Goal: Check status: Check status

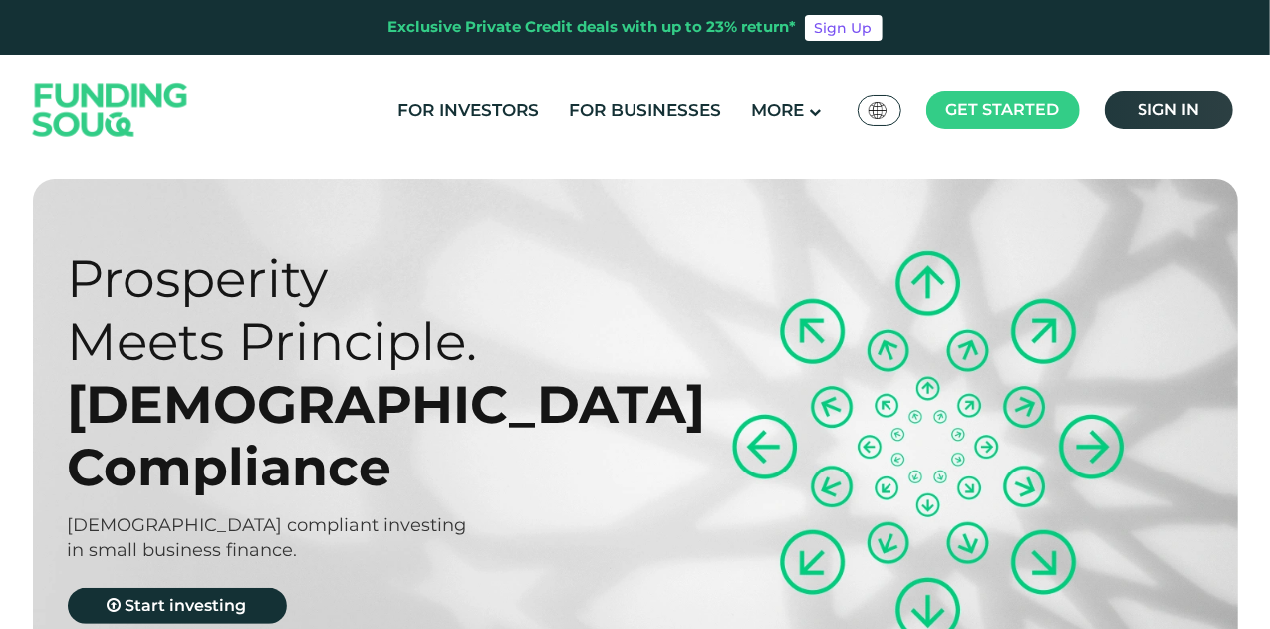
click at [1173, 110] on span "Sign in" at bounding box center [1169, 109] width 62 height 19
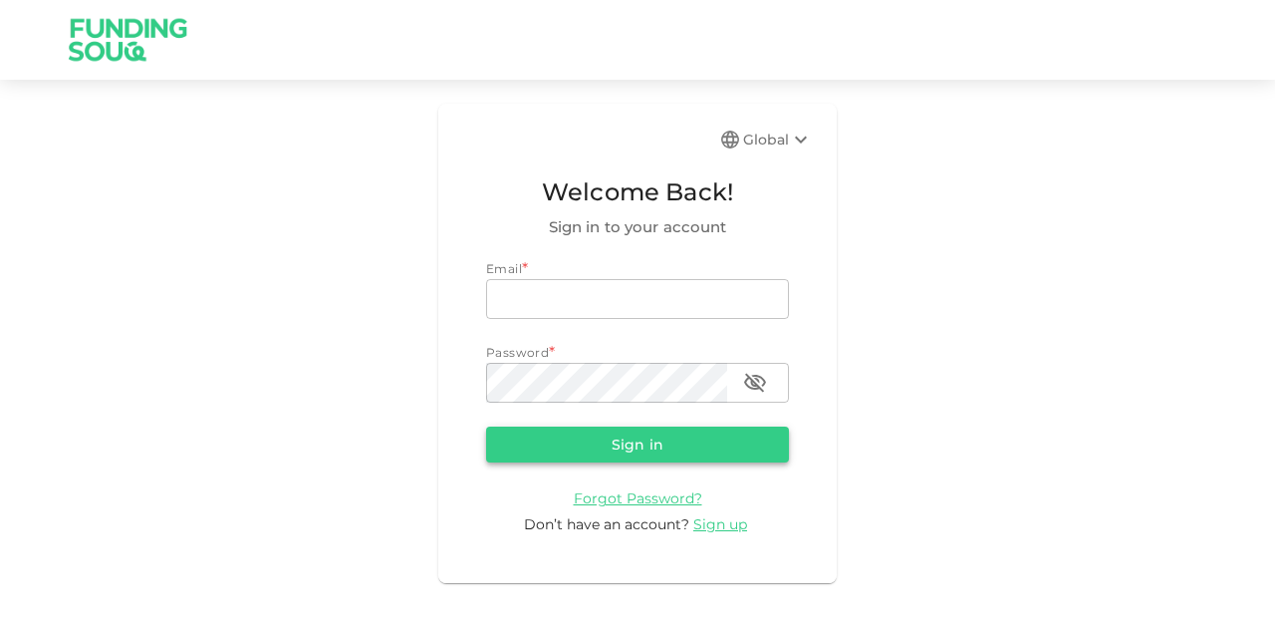
type input "mohanad.y.yasin@hotmail.com"
click at [554, 446] on button "Sign in" at bounding box center [637, 444] width 303 height 36
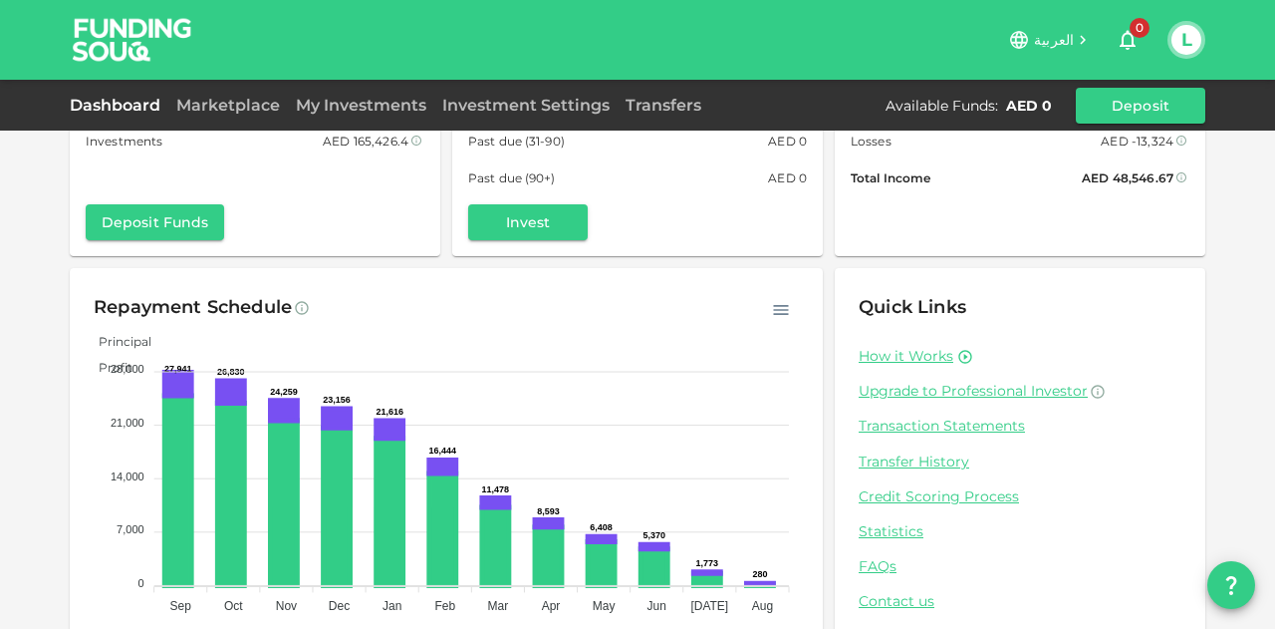
scroll to position [195, 0]
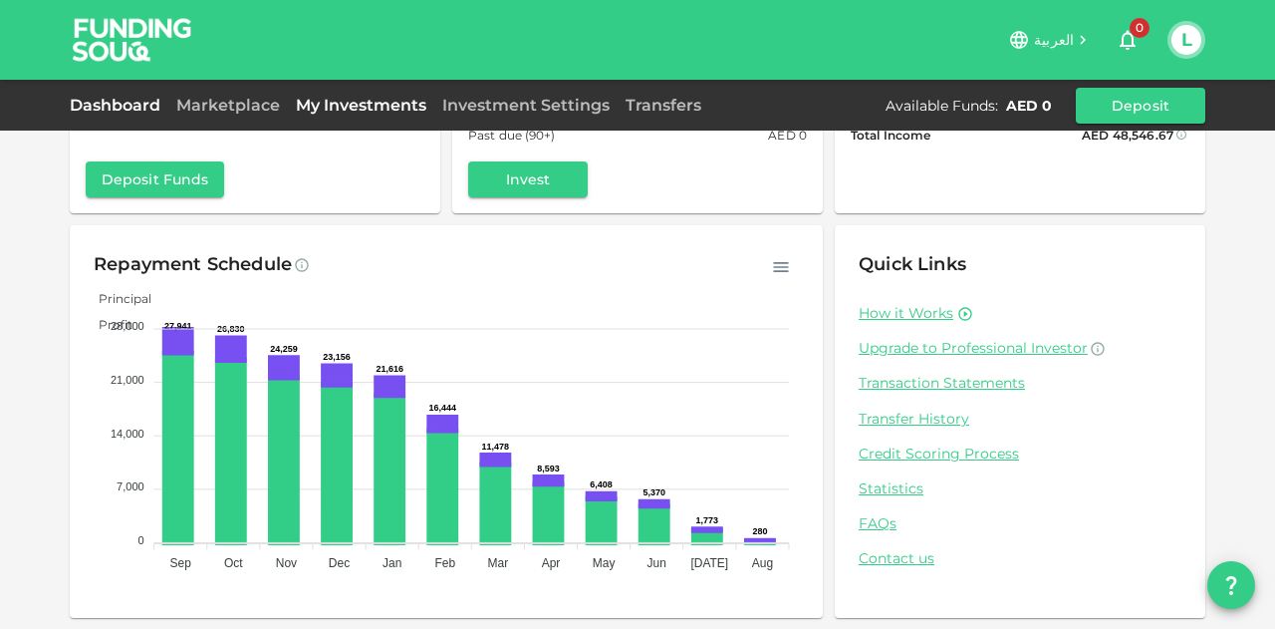
click at [315, 107] on link "My Investments" at bounding box center [361, 105] width 146 height 19
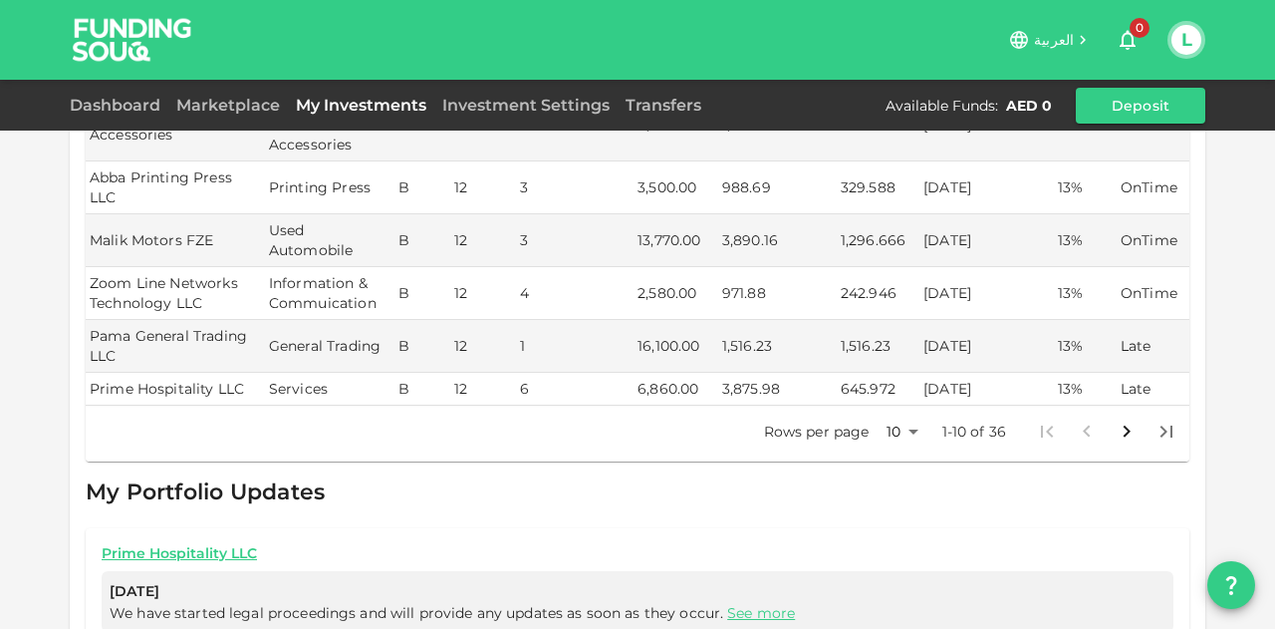
scroll to position [996, 0]
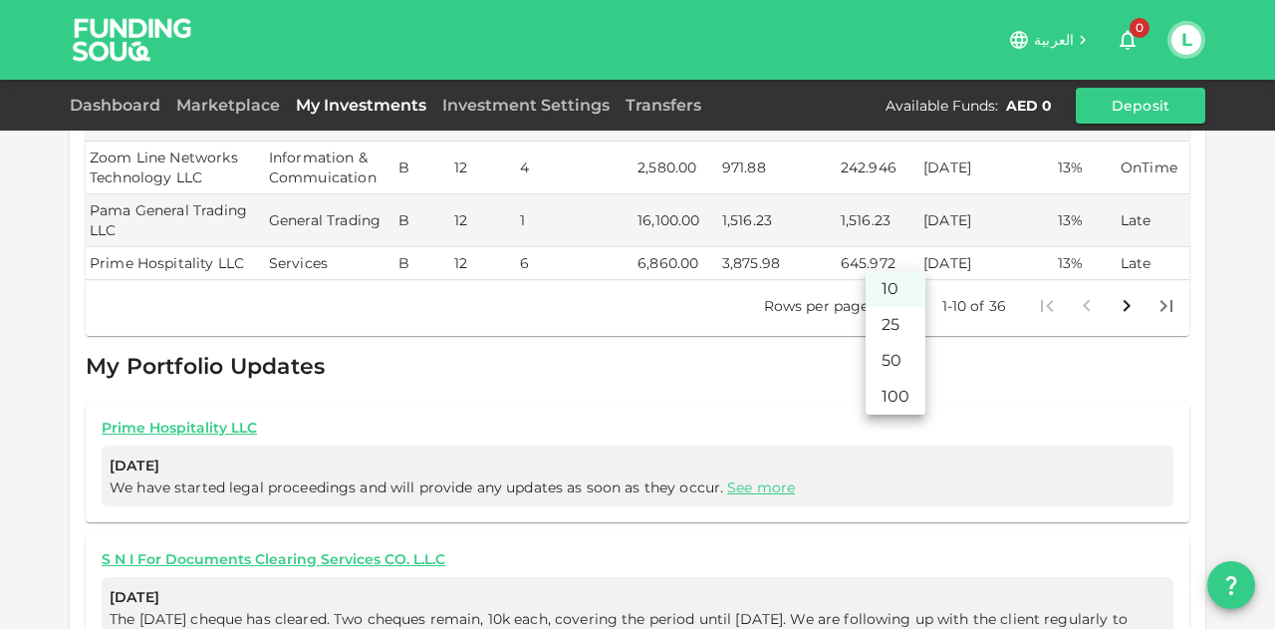
click at [904, 262] on body "العربية 0 L Dashboard Marketplace My Investments Investment Settings Transfers …" at bounding box center [637, 314] width 1275 height 629
click at [891, 349] on li "50" at bounding box center [896, 361] width 60 height 36
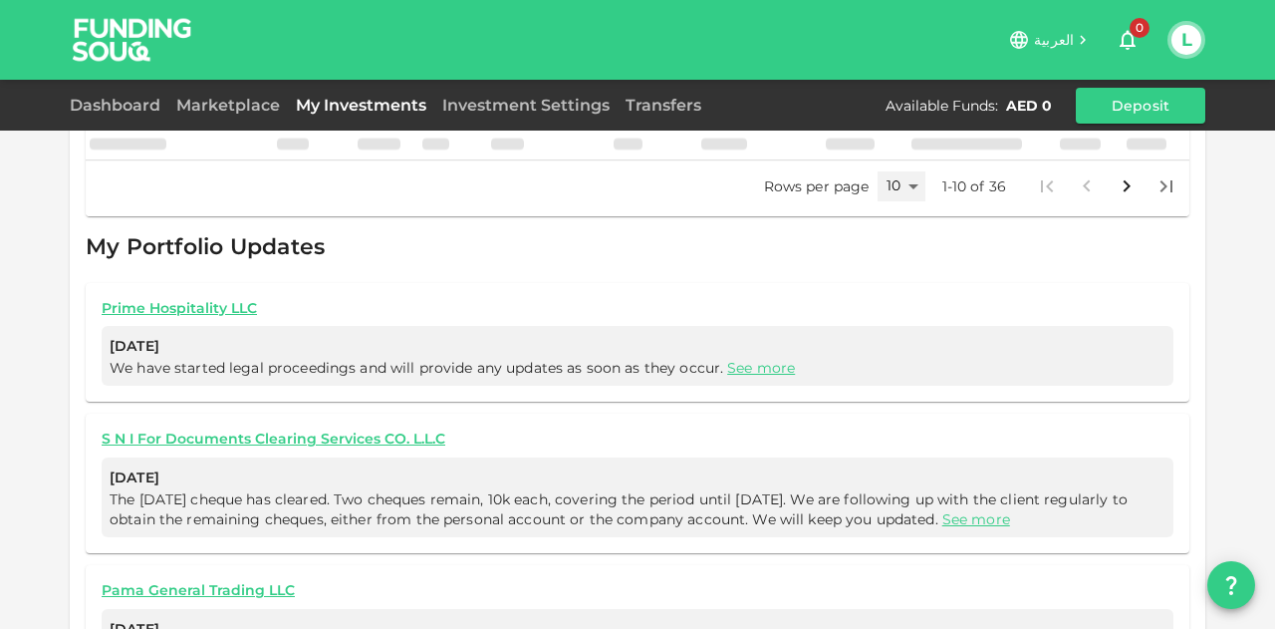
type input "50"
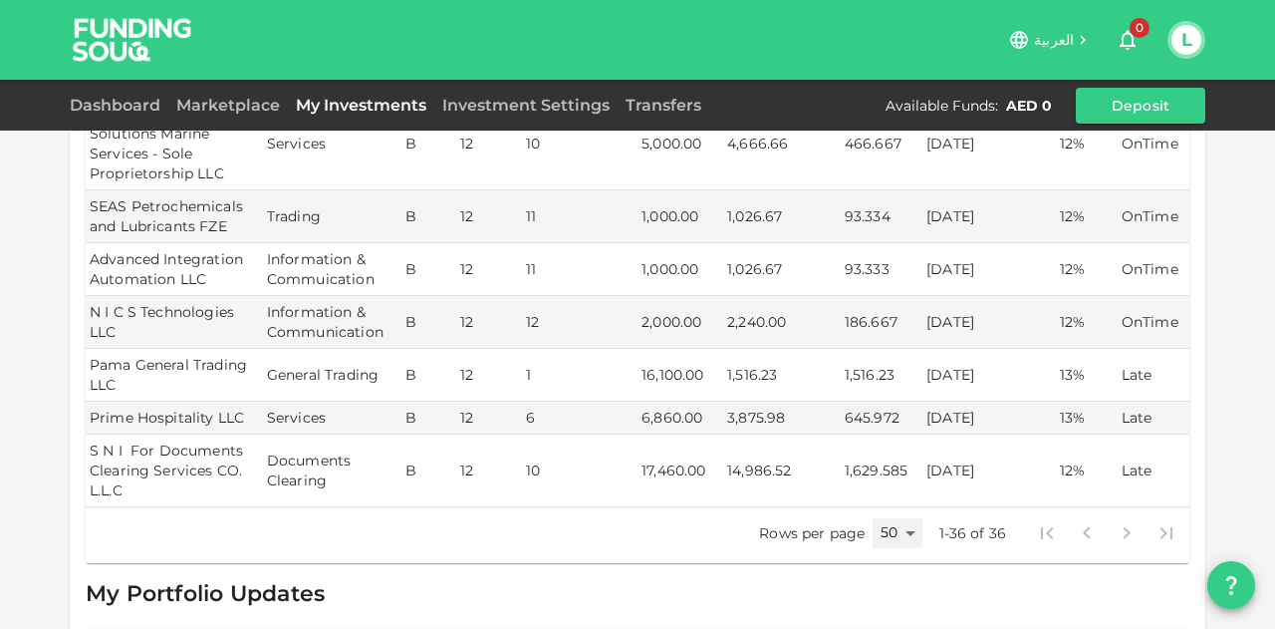
scroll to position [2112, 0]
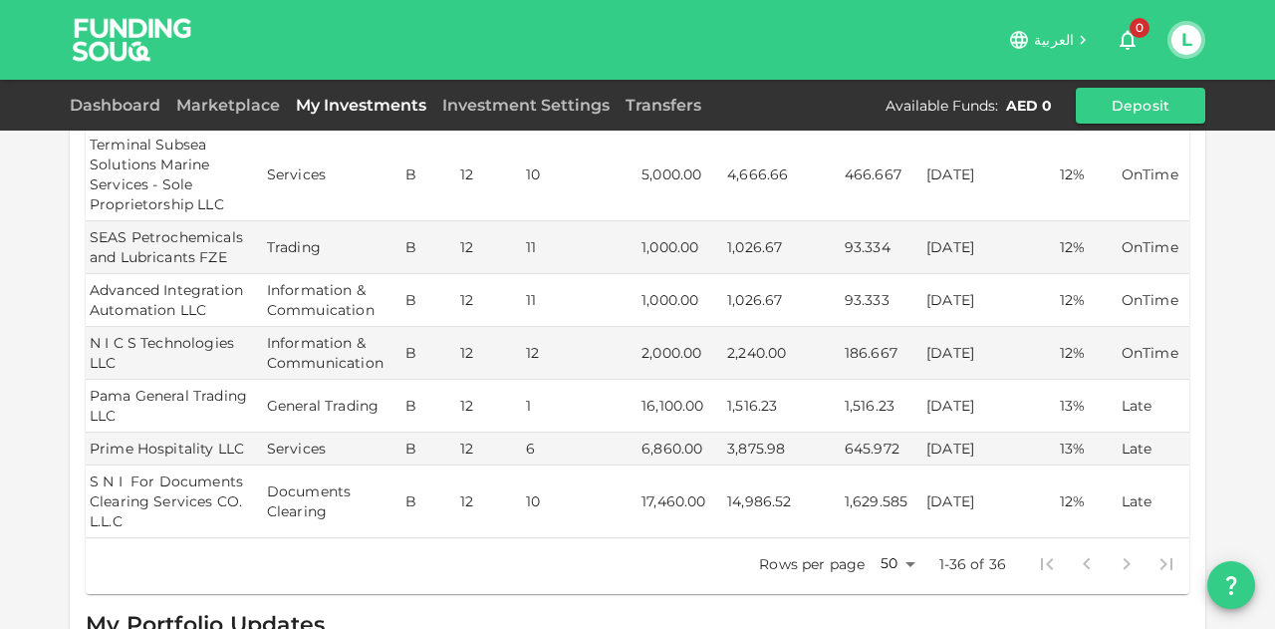
click at [954, 488] on td "22/06/2025" at bounding box center [989, 501] width 133 height 73
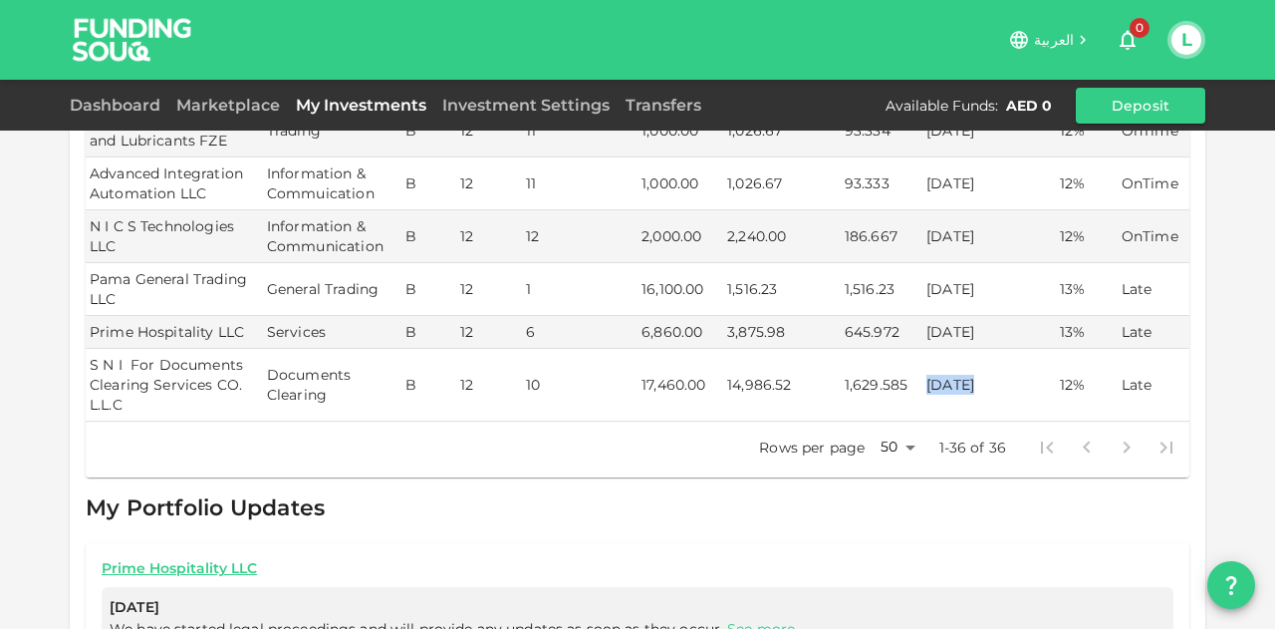
scroll to position [2511, 0]
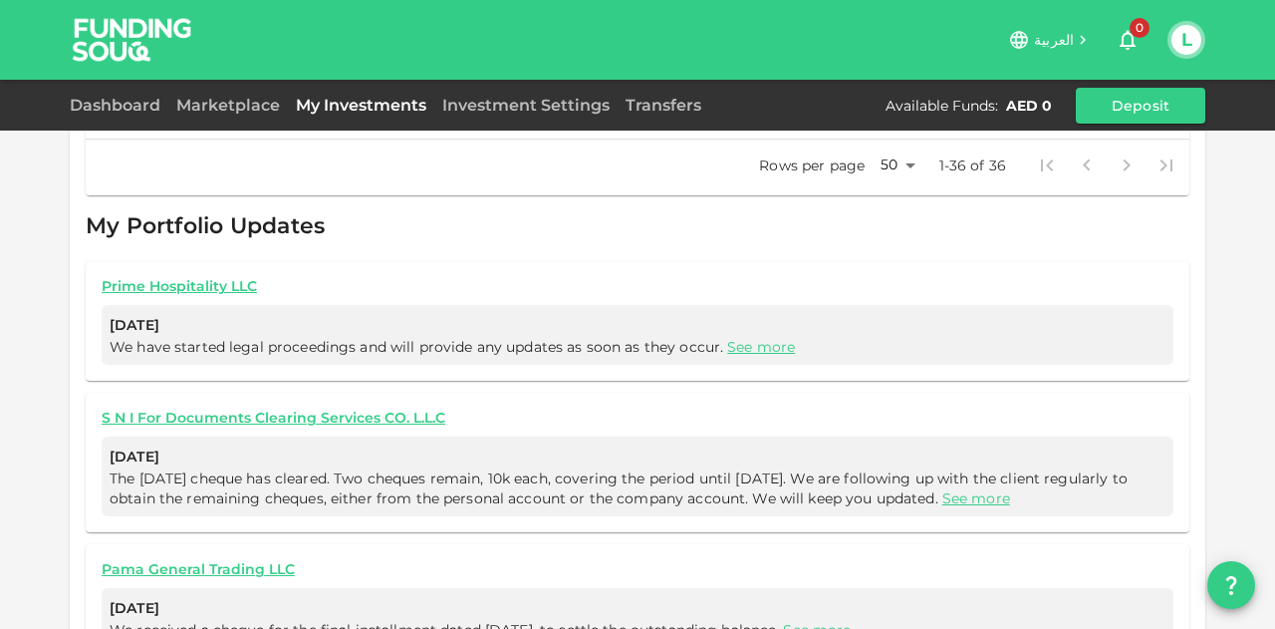
click at [1086, 469] on span "The September 2025 cheque has cleared. Two cheques remain, 10k each, covering t…" at bounding box center [619, 488] width 1018 height 38
click at [1010, 489] on link "See more" at bounding box center [977, 498] width 68 height 18
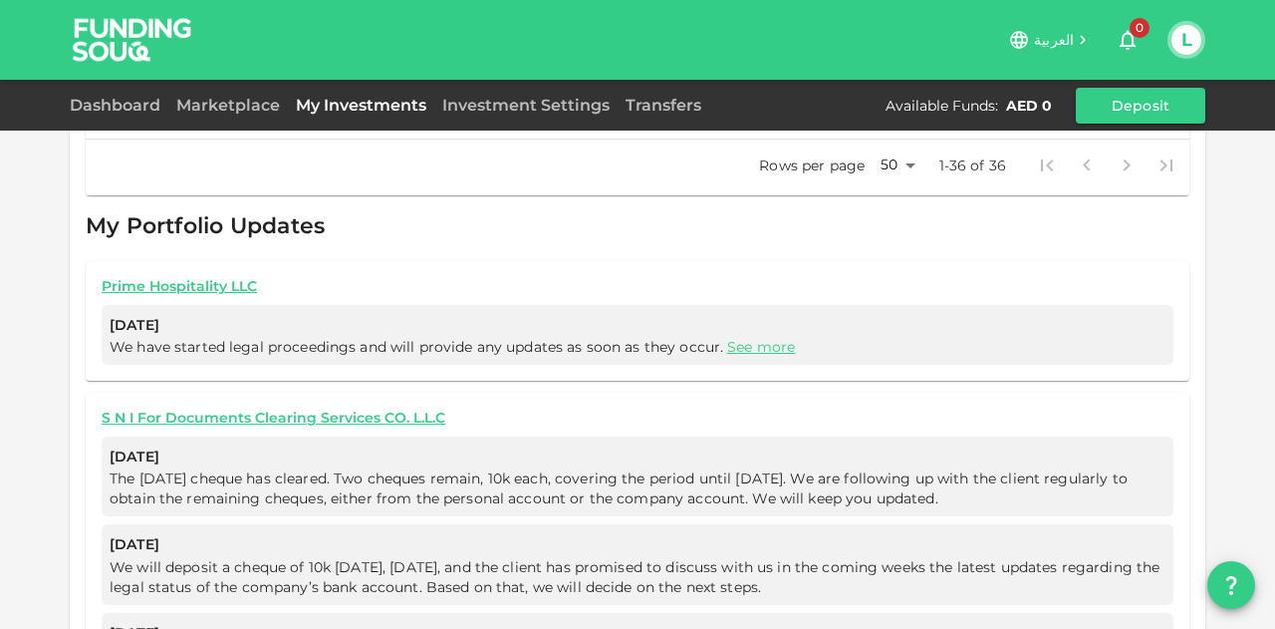
click at [1076, 477] on span "The September 2025 cheque has cleared. Two cheques remain, 10k each, covering t…" at bounding box center [638, 488] width 1056 height 40
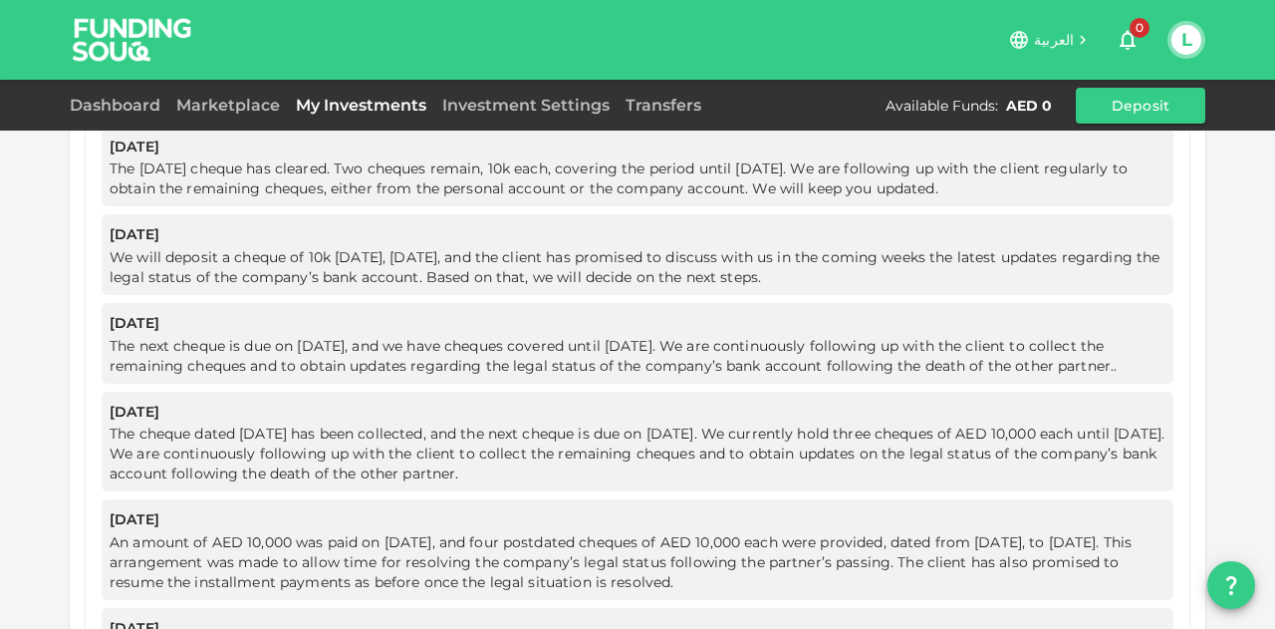
scroll to position [2619, 0]
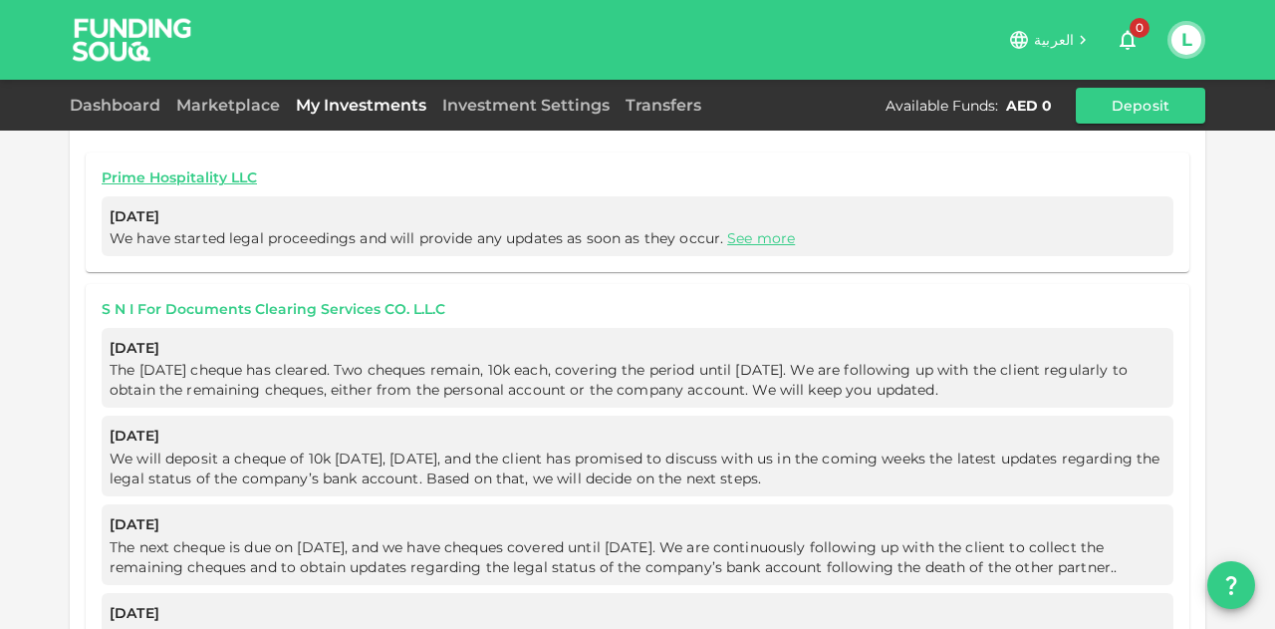
click at [296, 300] on link "S N I For Documents Clearing Services CO. L.L.C" at bounding box center [638, 309] width 1072 height 19
click at [124, 118] on div "Dashboard Marketplace My Investments Investment Settings Transfers Available Fu…" at bounding box center [638, 106] width 1136 height 36
click at [139, 99] on link "Dashboard" at bounding box center [119, 105] width 99 height 19
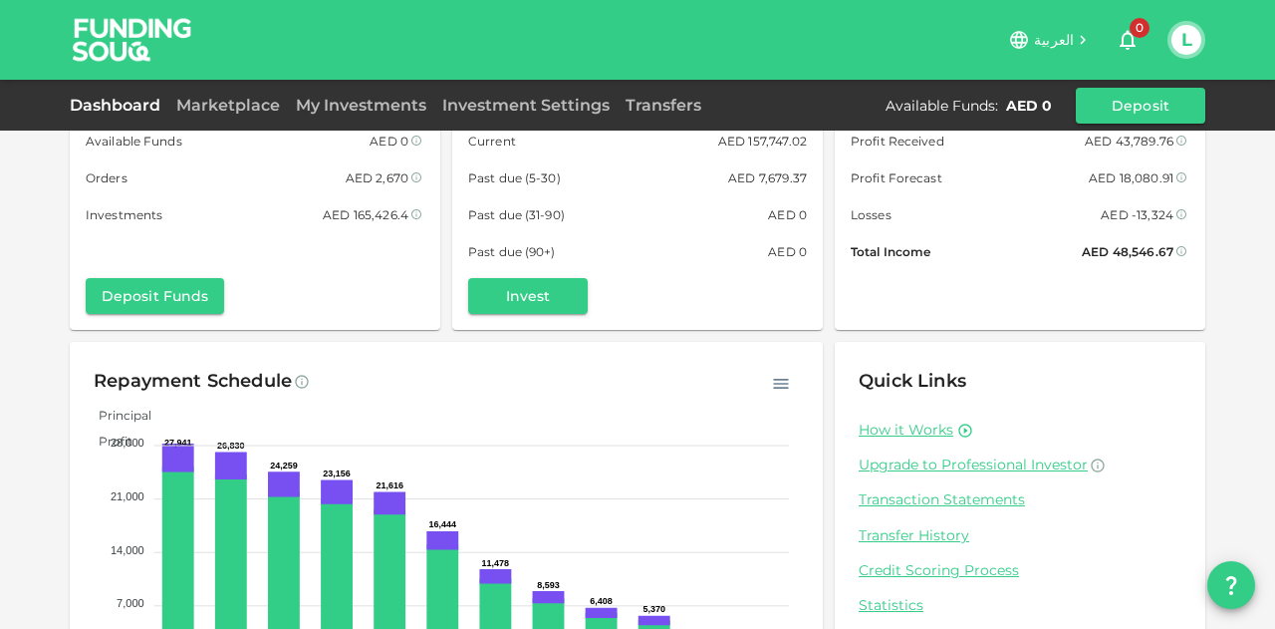
scroll to position [195, 0]
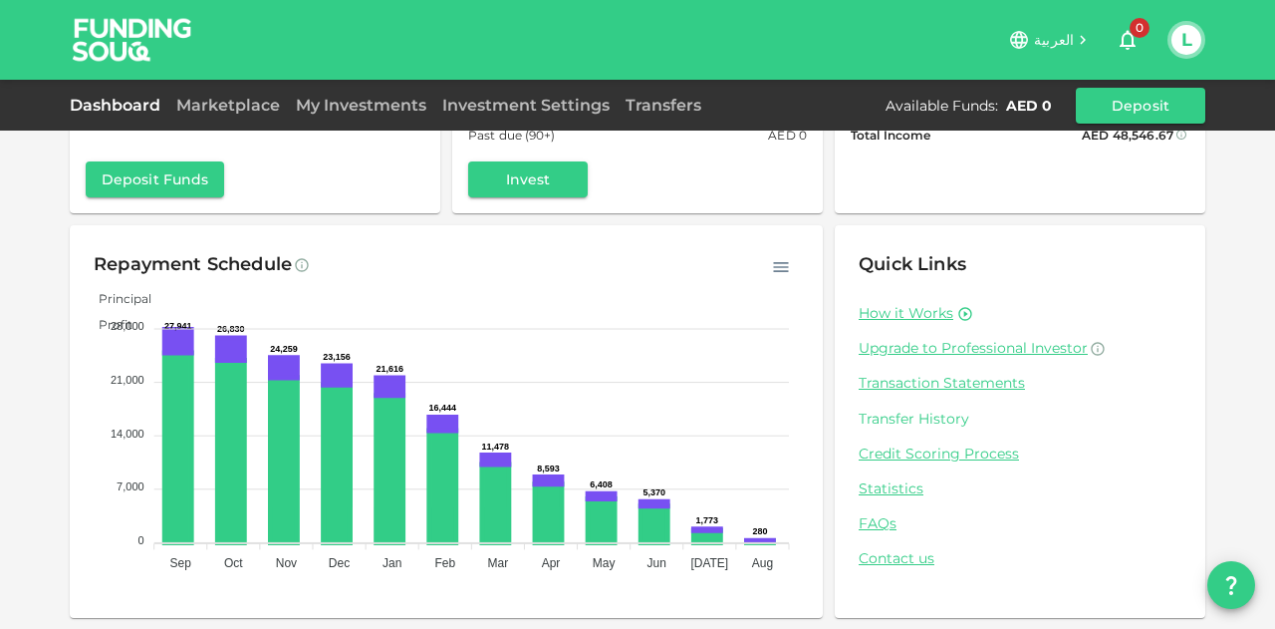
click at [905, 412] on link "Transfer History" at bounding box center [1020, 418] width 323 height 19
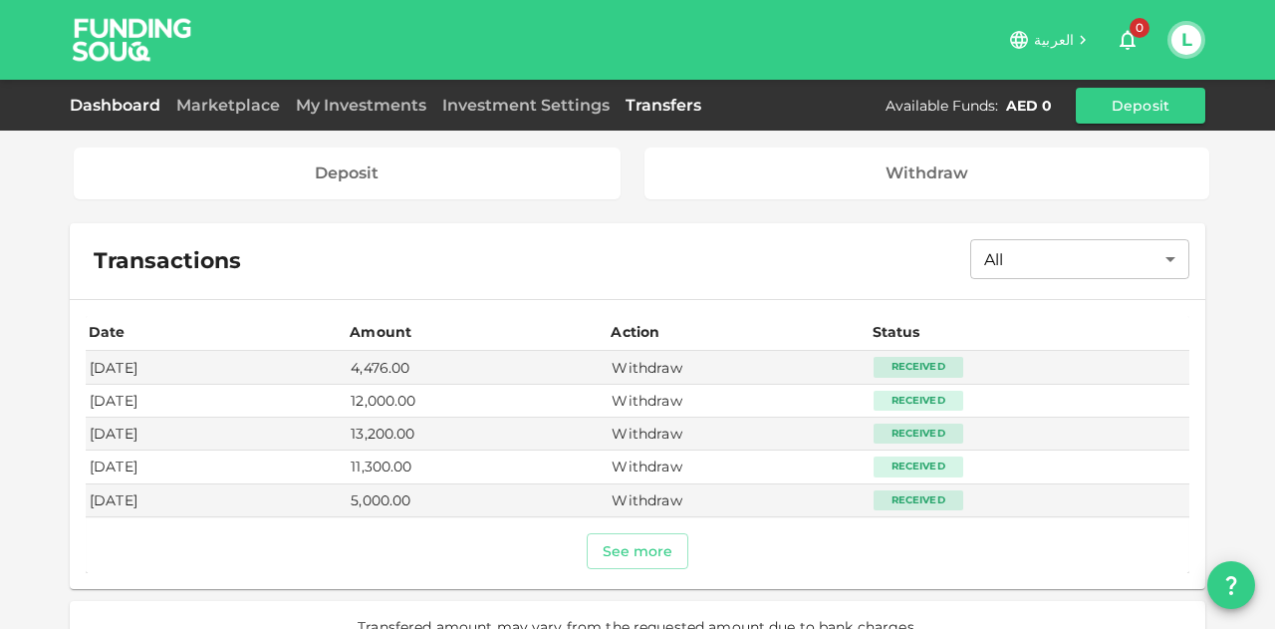
click at [80, 99] on link "Dashboard" at bounding box center [119, 105] width 99 height 19
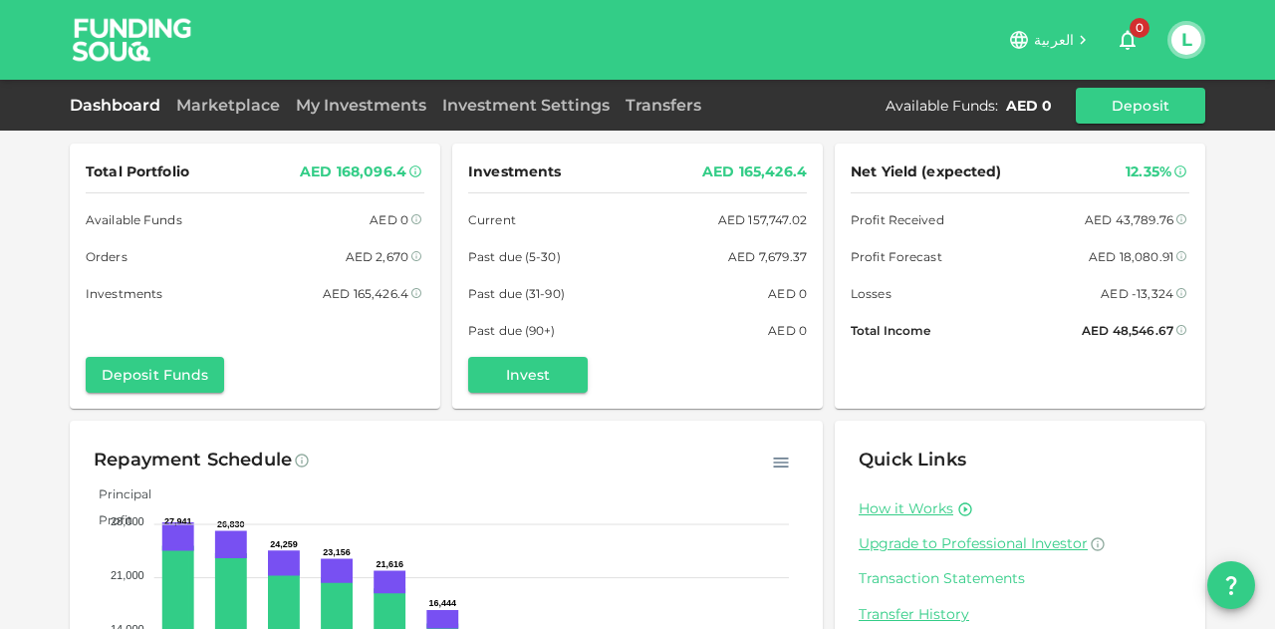
click at [938, 576] on link "Transaction Statements" at bounding box center [1020, 578] width 323 height 19
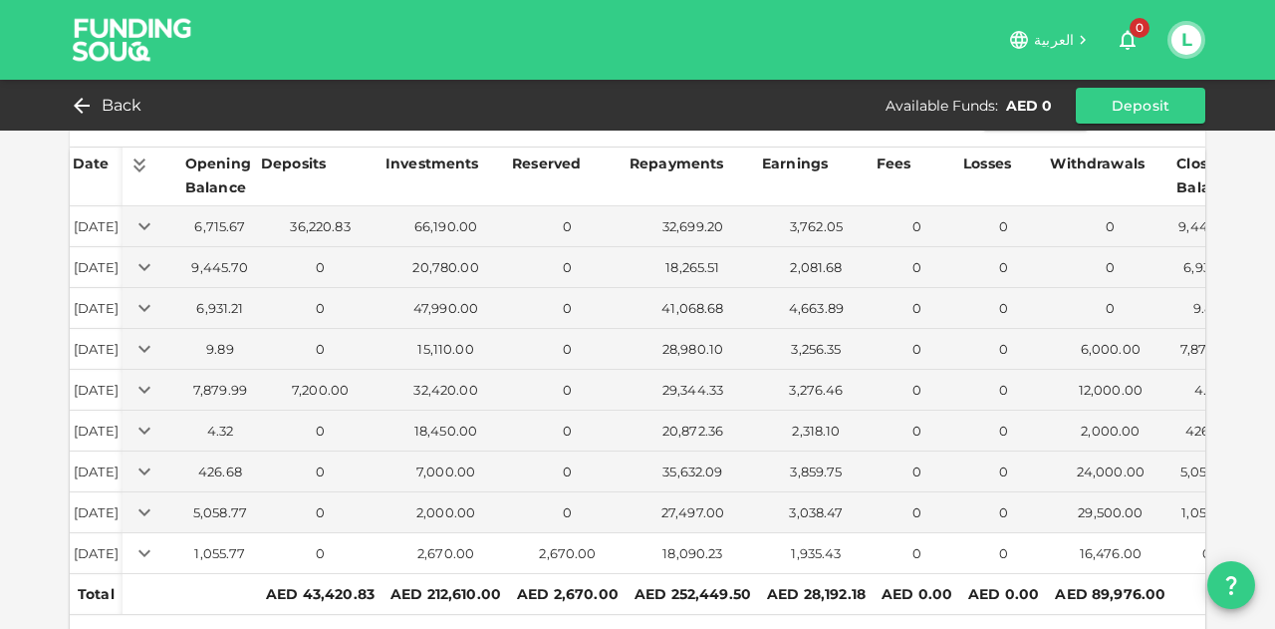
scroll to position [130, 0]
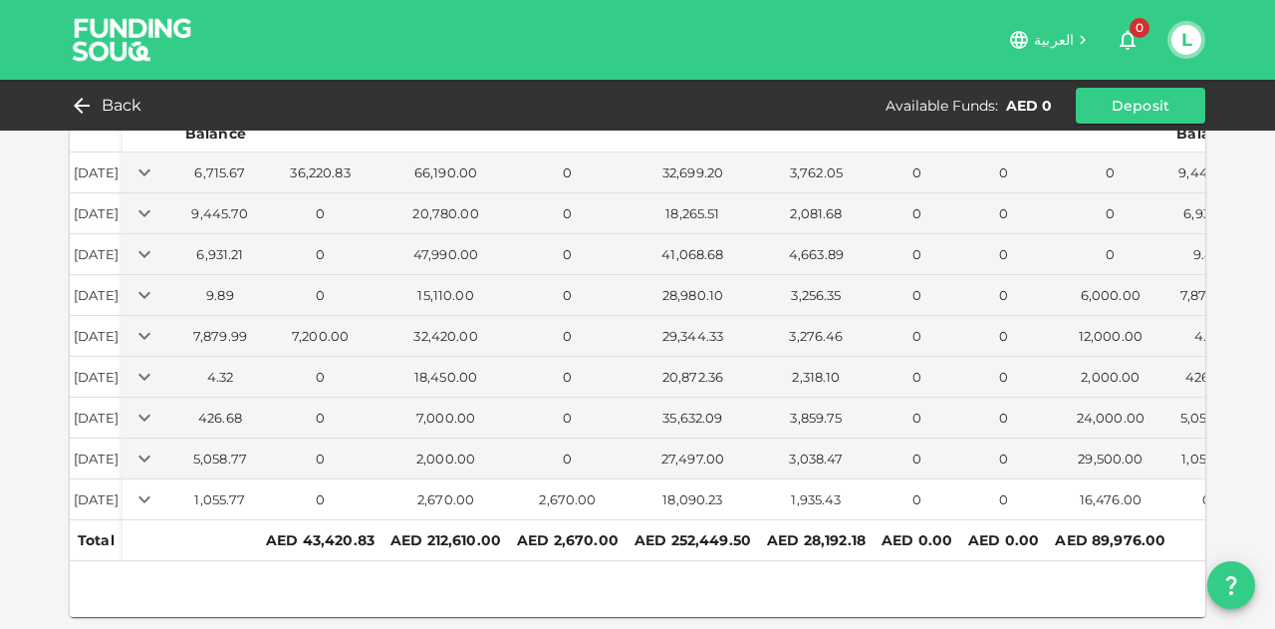
click at [707, 494] on td "18,090.23" at bounding box center [693, 499] width 133 height 41
click at [706, 495] on td "18,090.23" at bounding box center [693, 499] width 133 height 41
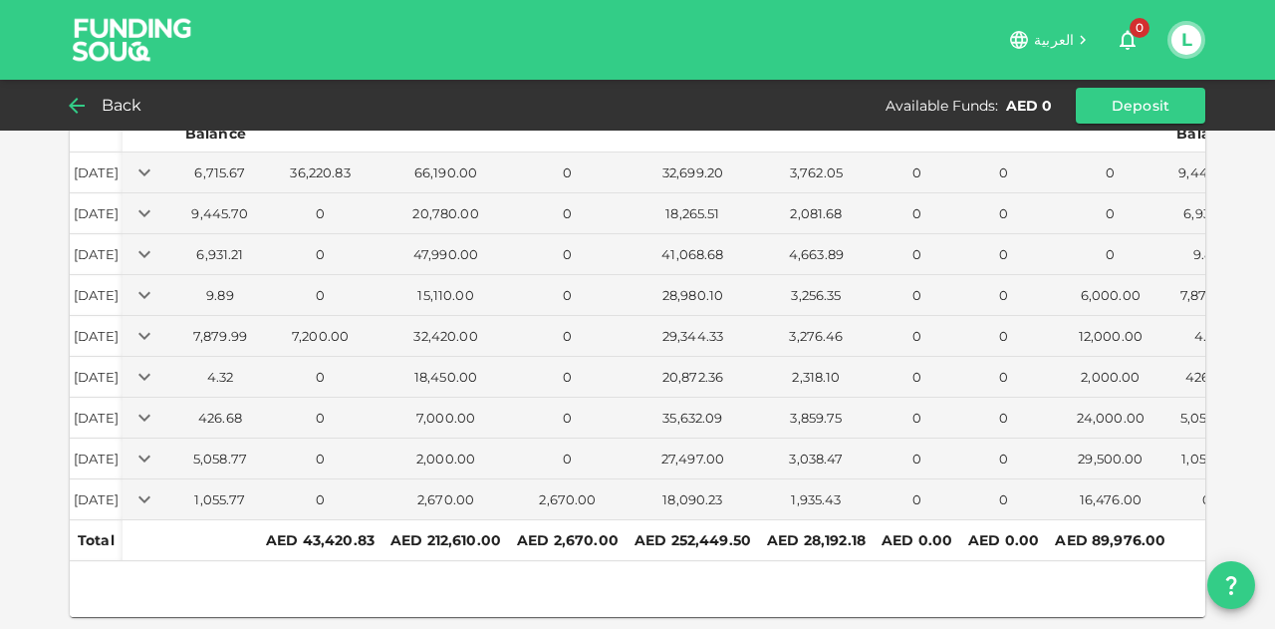
click at [128, 105] on span "Back" at bounding box center [122, 106] width 41 height 28
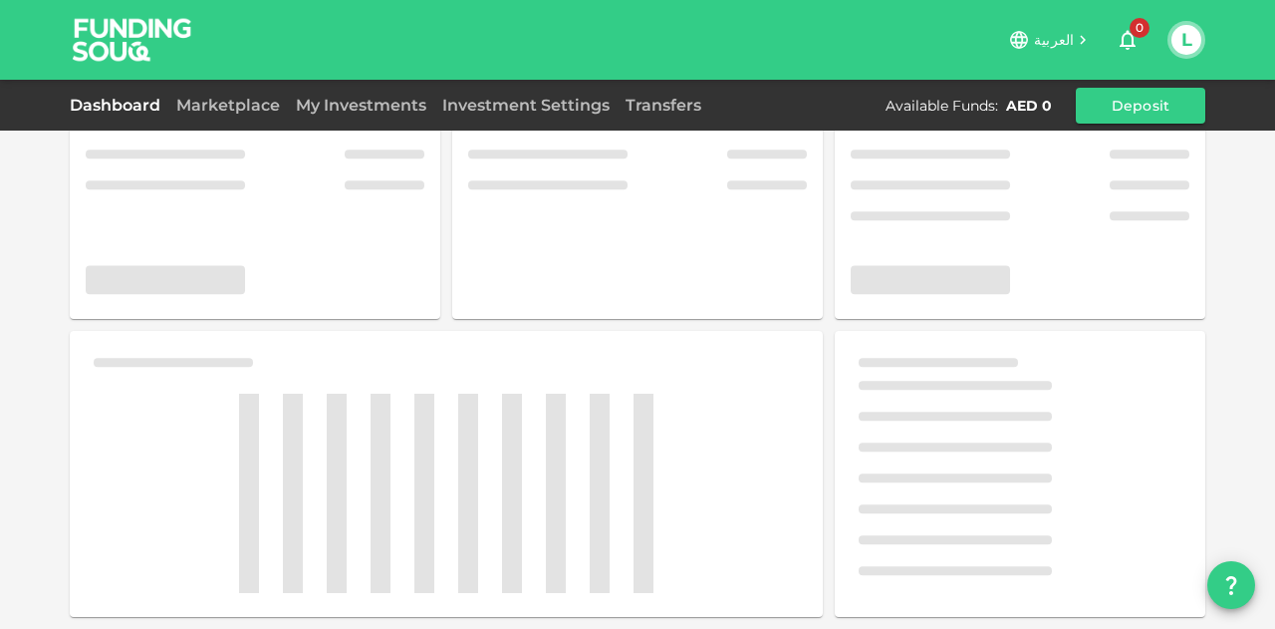
scroll to position [130, 0]
click at [128, 106] on link "Dashboard" at bounding box center [119, 105] width 99 height 19
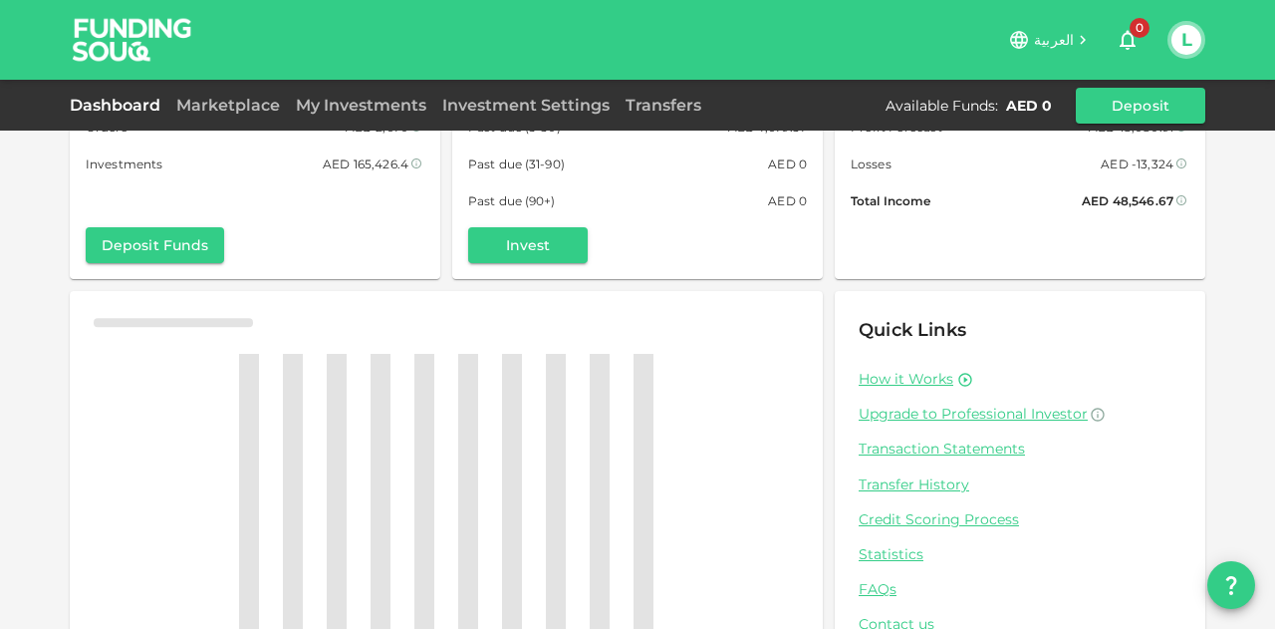
click at [135, 39] on img at bounding box center [132, 39] width 149 height 79
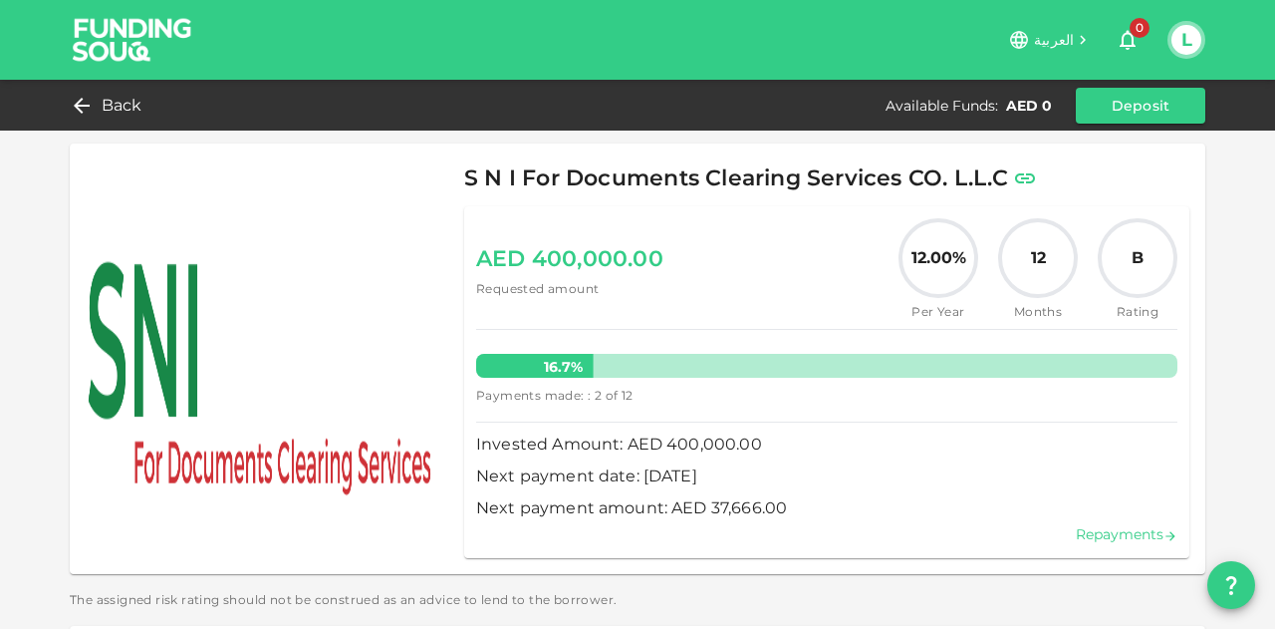
click at [1104, 533] on link "Repayments" at bounding box center [1127, 534] width 102 height 18
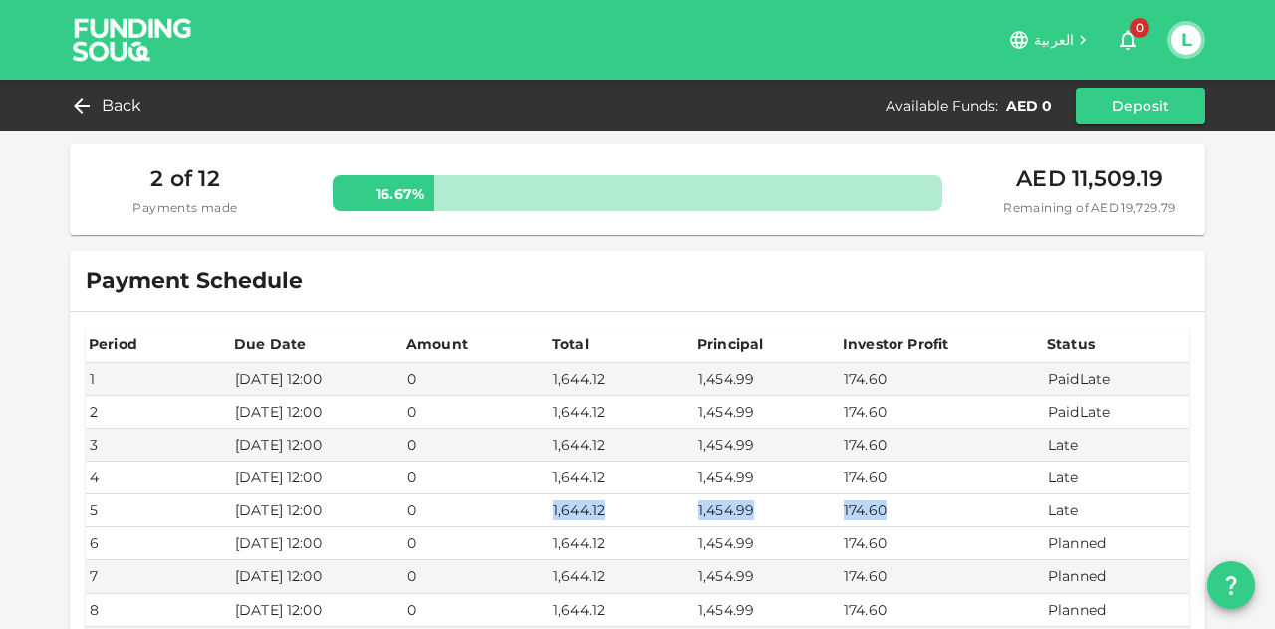
drag, startPoint x: 924, startPoint y: 511, endPoint x: 578, endPoint y: 499, distance: 345.9
click at [578, 499] on tr "5 Aug 22, 2025 12:00 0 1,644.12 1,454.99 174.60 Late" at bounding box center [638, 510] width 1104 height 33
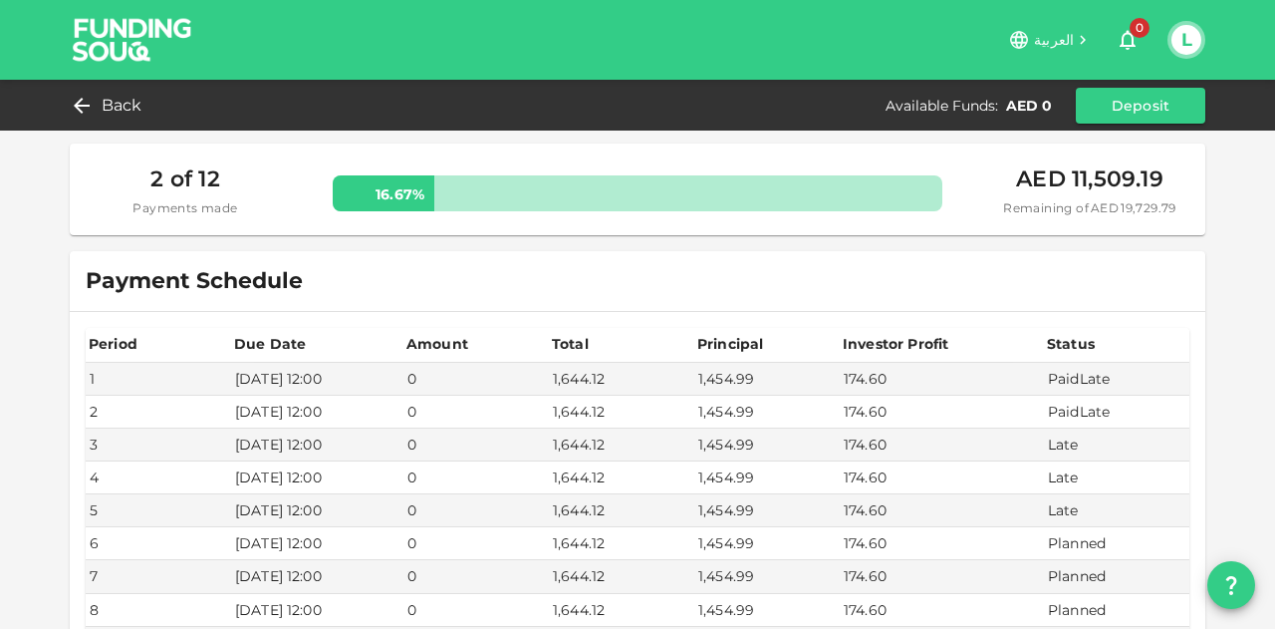
click at [623, 461] on td "1,644.12" at bounding box center [621, 477] width 145 height 33
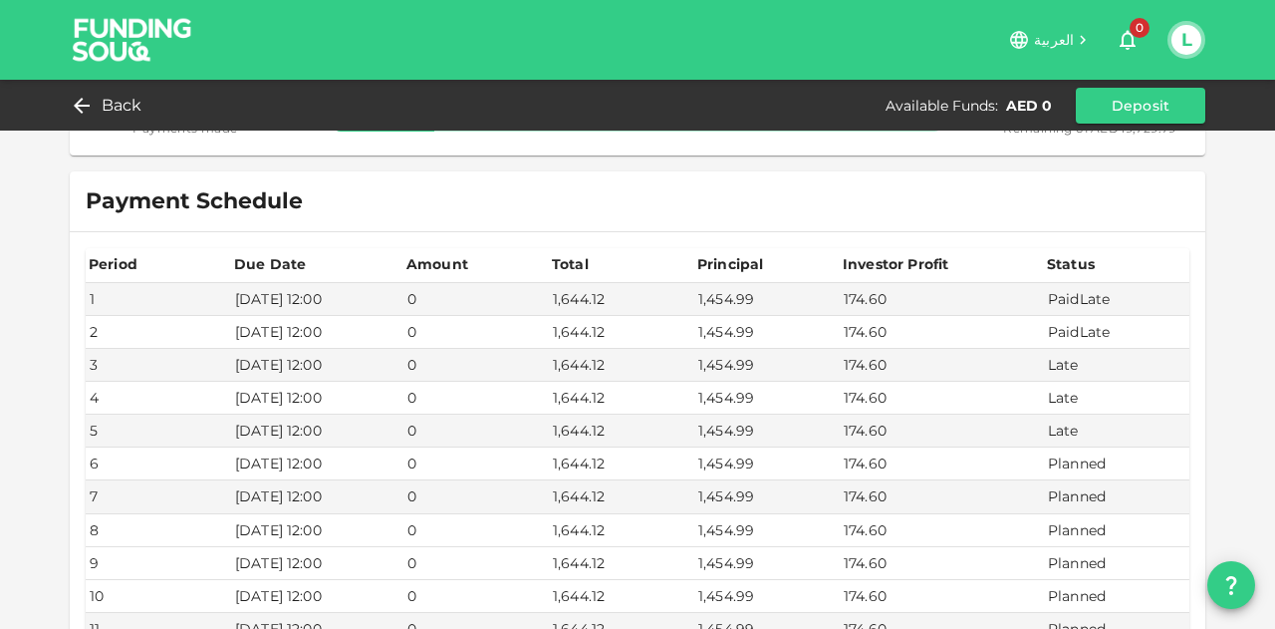
scroll to position [199, 0]
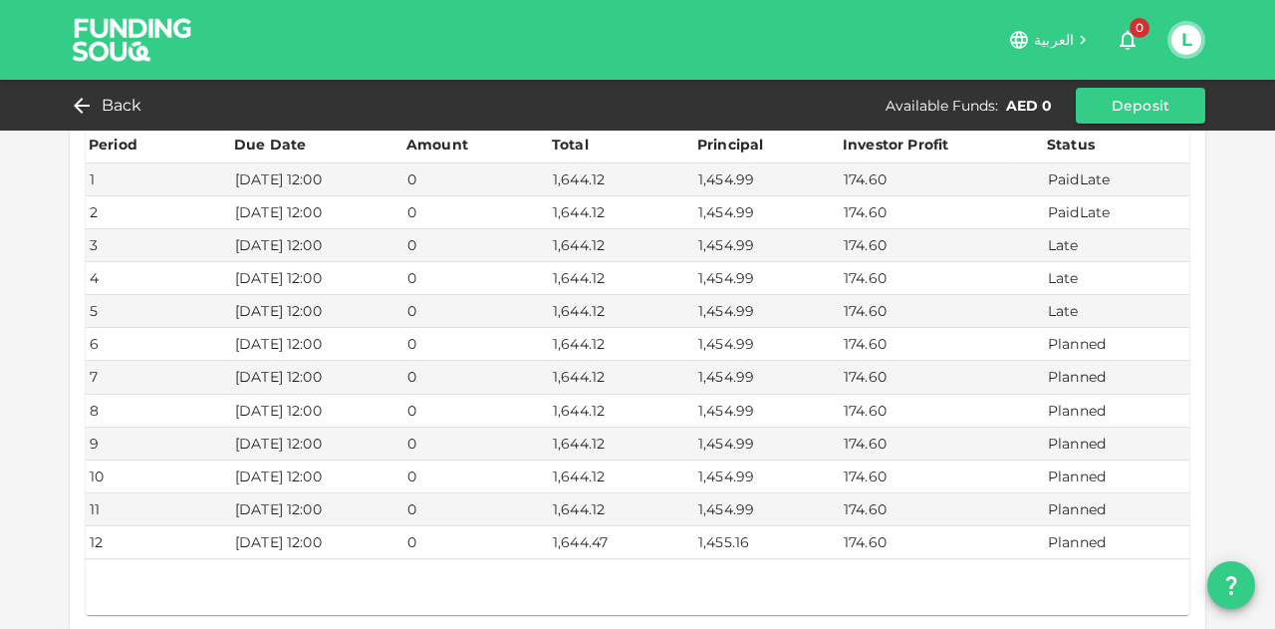
click at [98, 81] on div "Back Available Funds : AED 0 Deposit" at bounding box center [637, 105] width 1275 height 51
click at [114, 113] on span "Back" at bounding box center [122, 106] width 41 height 28
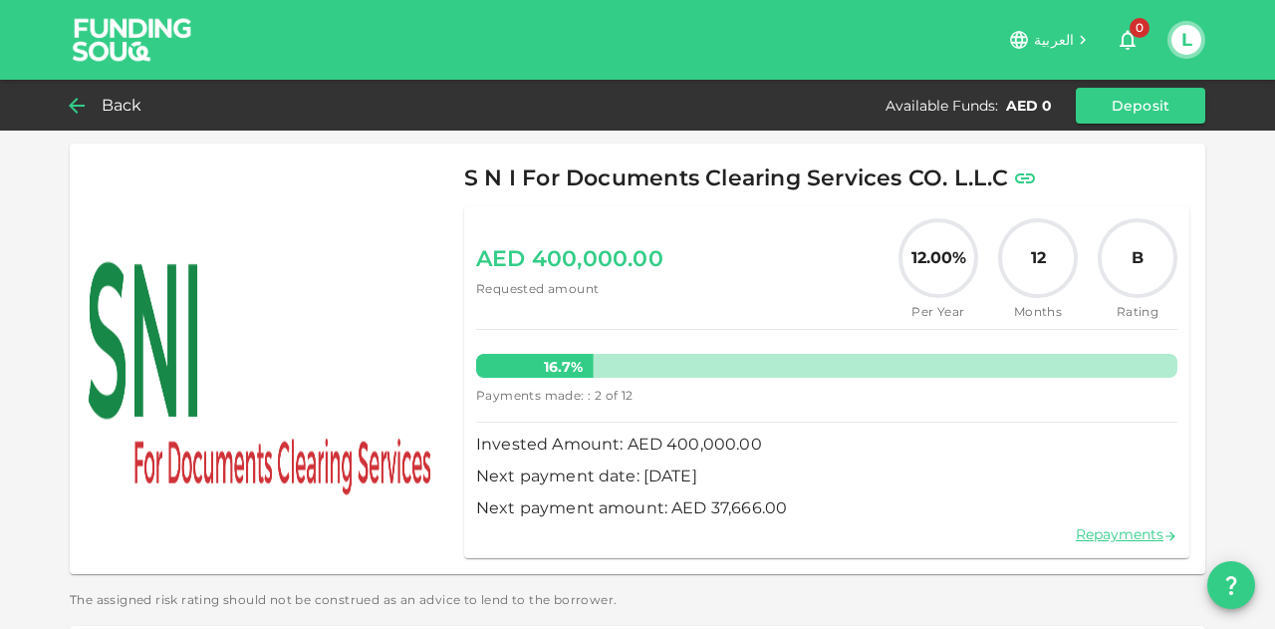
click at [122, 116] on span "Back" at bounding box center [122, 106] width 41 height 28
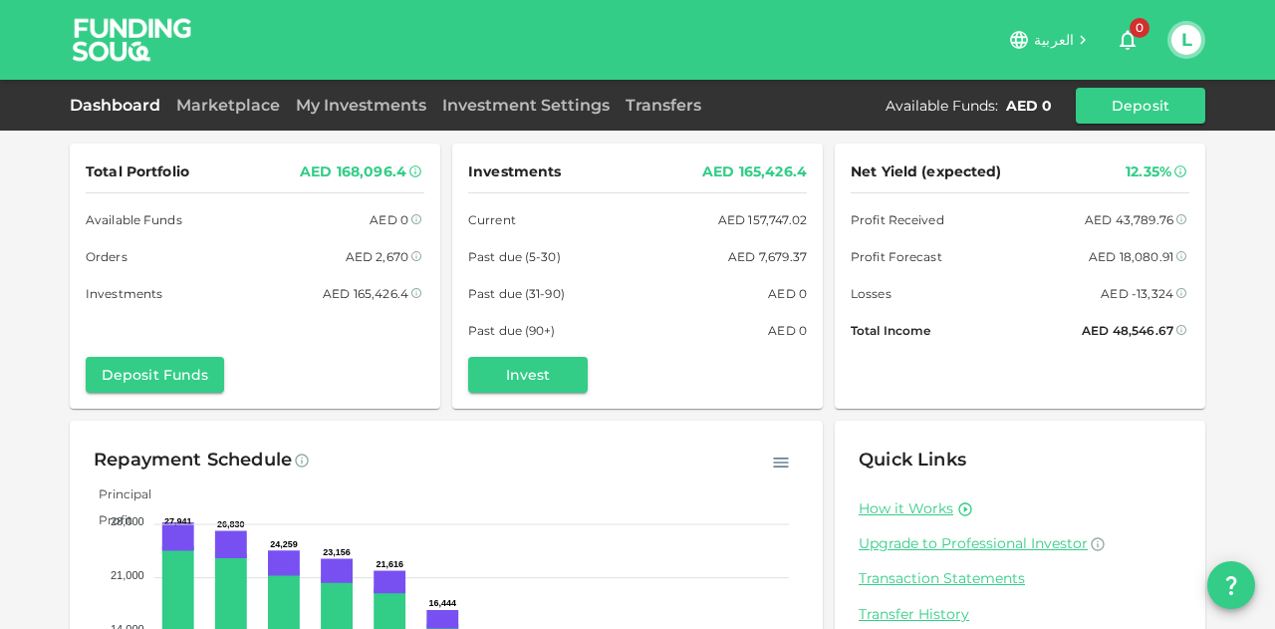
click at [352, 292] on div "AED 165,426.4" at bounding box center [366, 293] width 86 height 21
click at [339, 167] on div "AED 168,096.4" at bounding box center [353, 171] width 107 height 25
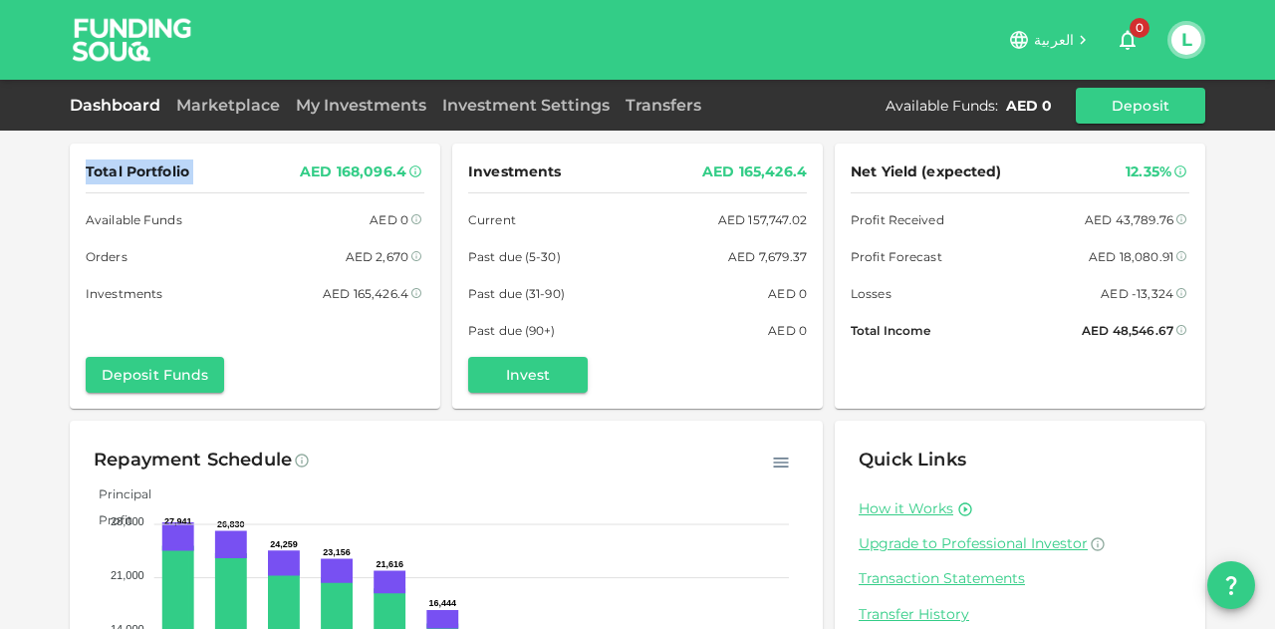
click at [339, 167] on div "AED 168,096.4" at bounding box center [353, 171] width 107 height 25
click at [371, 296] on div "AED 165,426.4" at bounding box center [366, 293] width 86 height 21
click at [334, 159] on div "AED 168,096.4" at bounding box center [353, 171] width 107 height 25
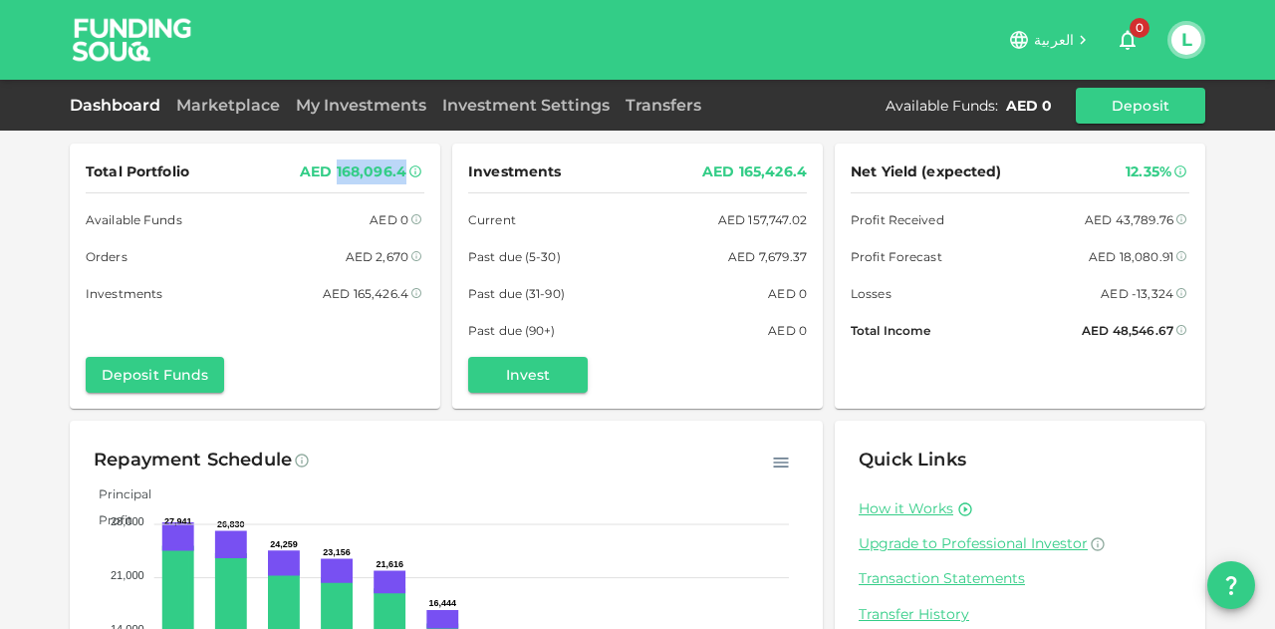
click at [334, 162] on div "AED 168,096.4" at bounding box center [353, 171] width 107 height 25
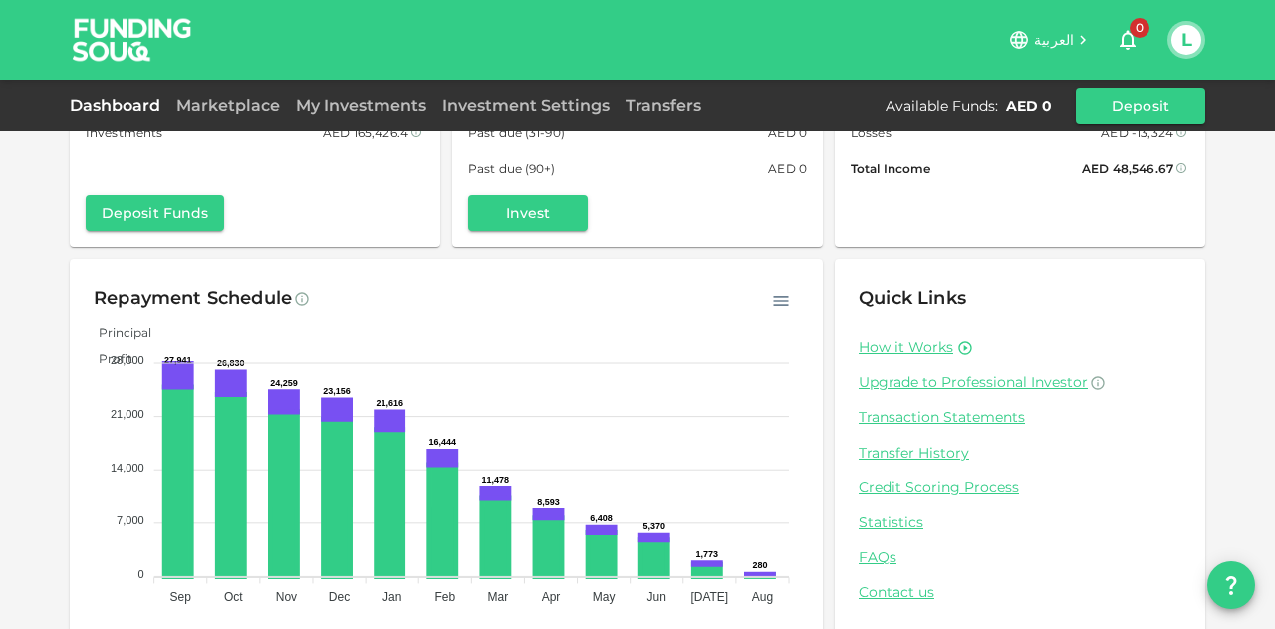
scroll to position [195, 0]
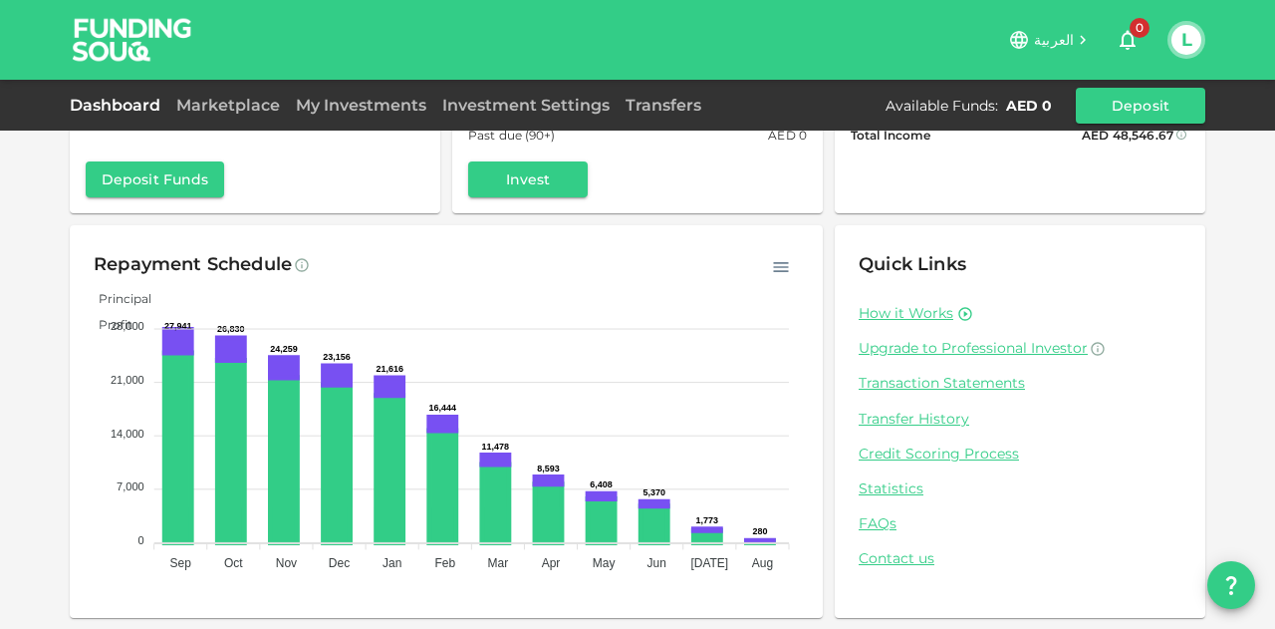
click at [116, 324] on tspan "28,000" at bounding box center [128, 326] width 34 height 12
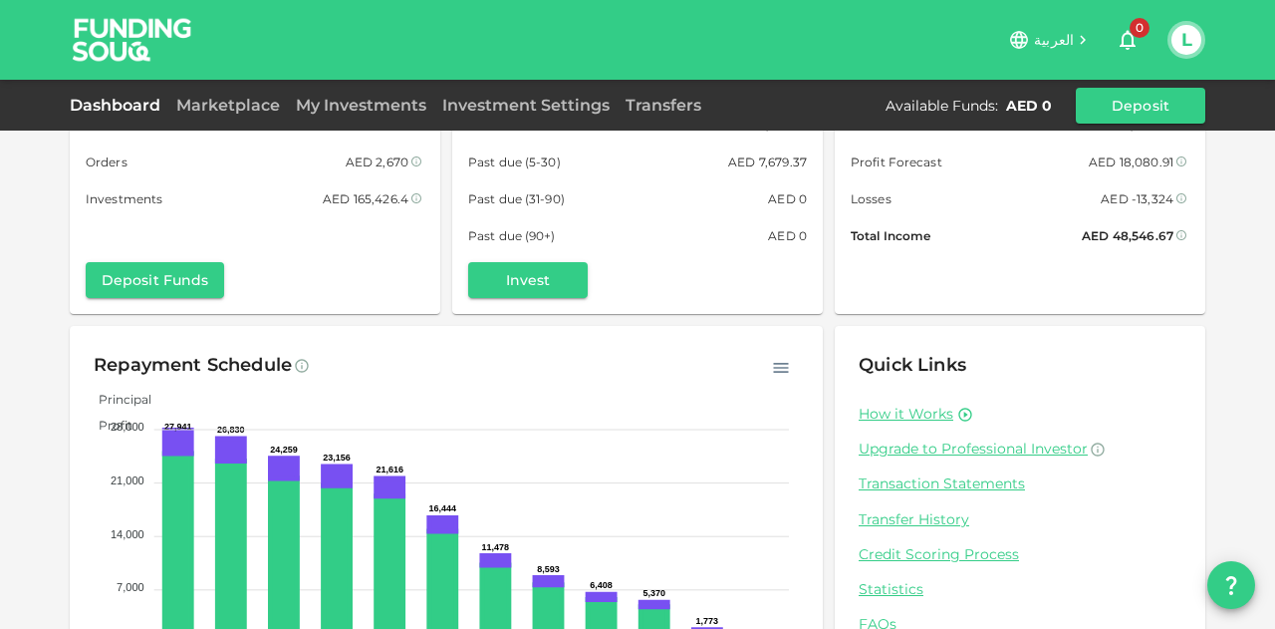
scroll to position [0, 0]
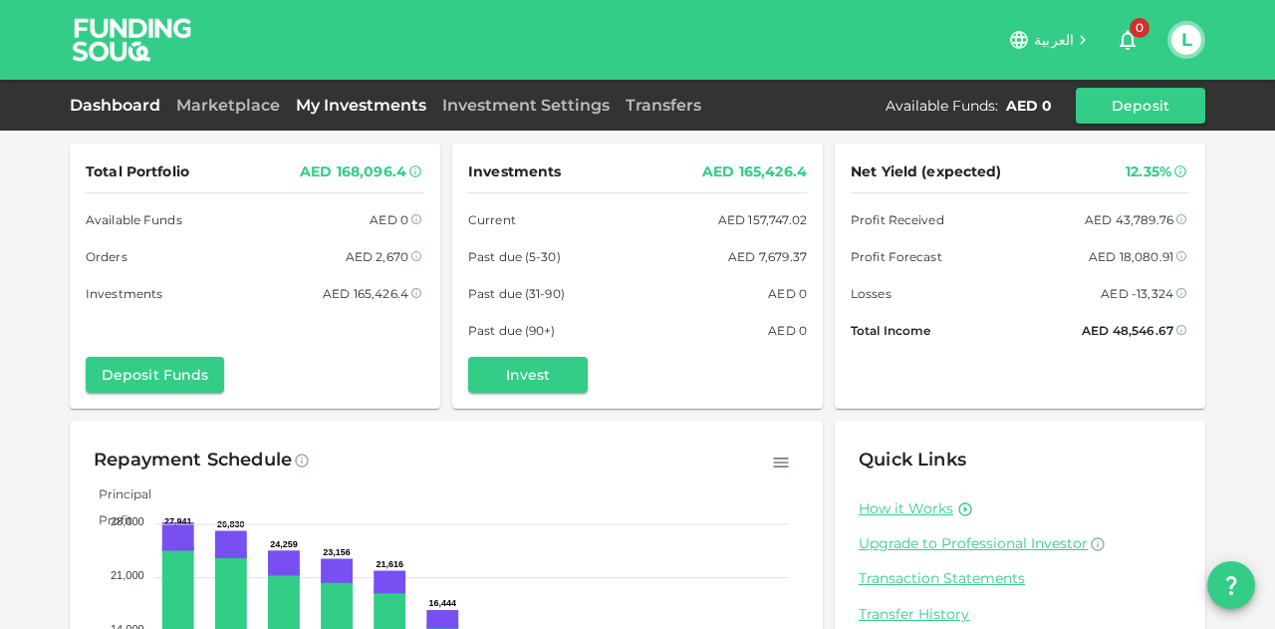
click at [365, 104] on link "My Investments" at bounding box center [361, 105] width 146 height 19
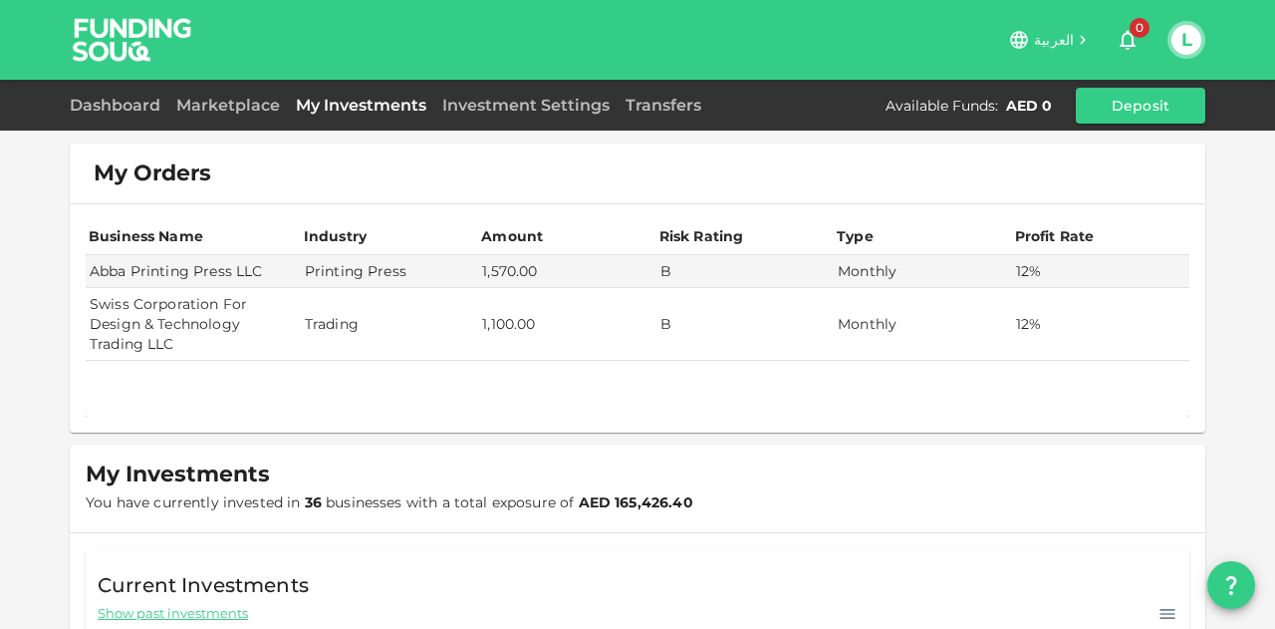
click at [191, 312] on td "Swiss Corporation For Design & Technology Trading LLC" at bounding box center [193, 324] width 215 height 73
click at [177, 608] on span "Show past investments" at bounding box center [173, 613] width 150 height 19
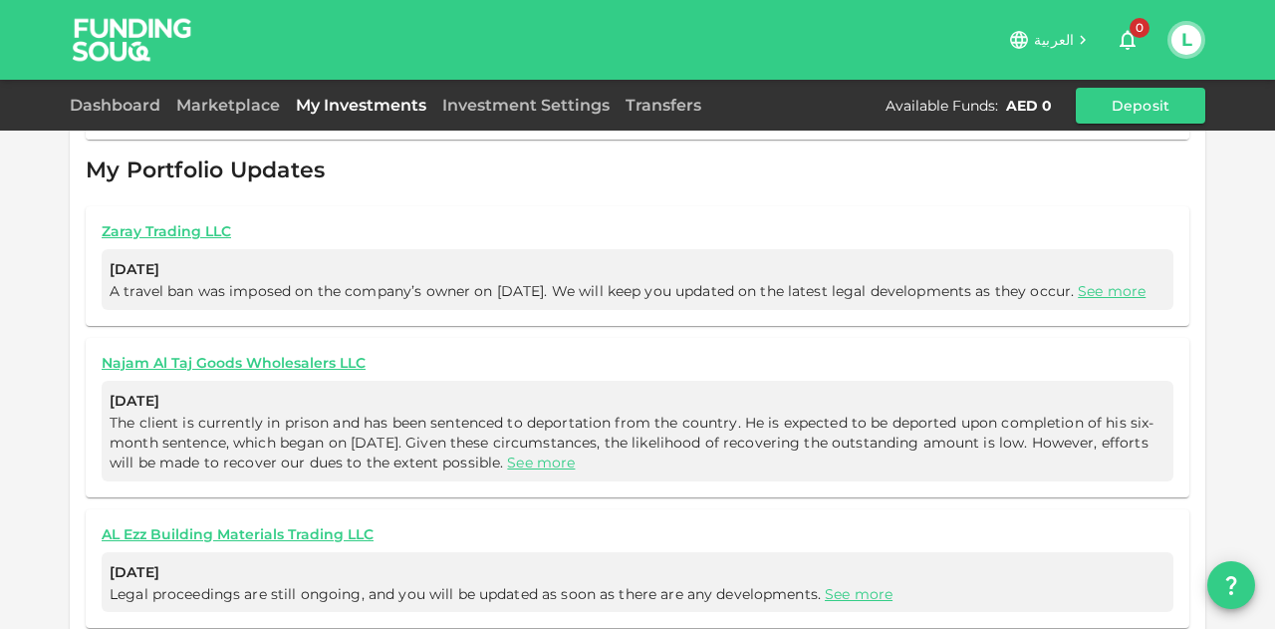
scroll to position [1309, 0]
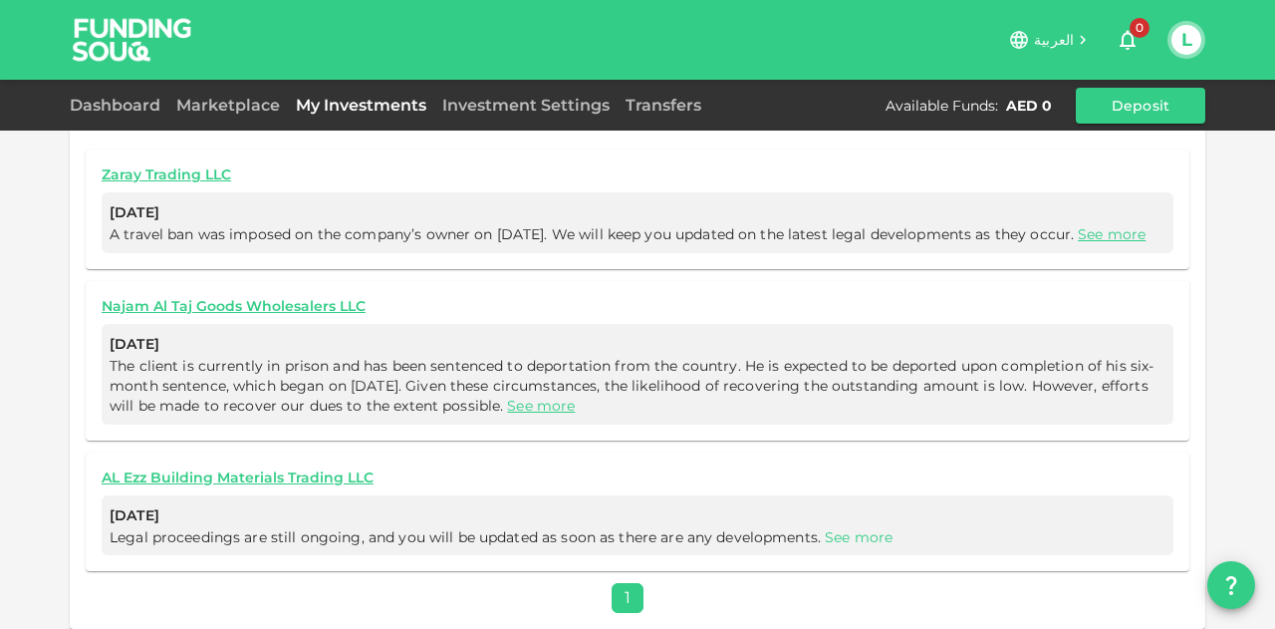
click at [837, 528] on link "See more" at bounding box center [859, 537] width 68 height 18
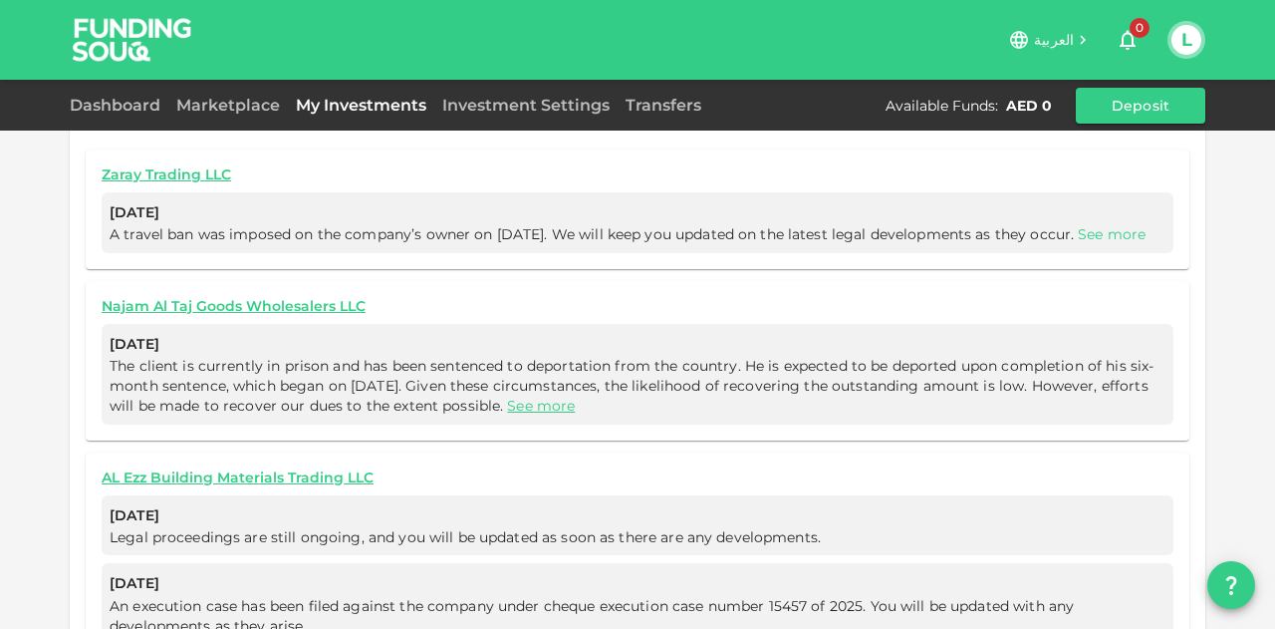
click at [1078, 225] on link "See more" at bounding box center [1112, 234] width 68 height 18
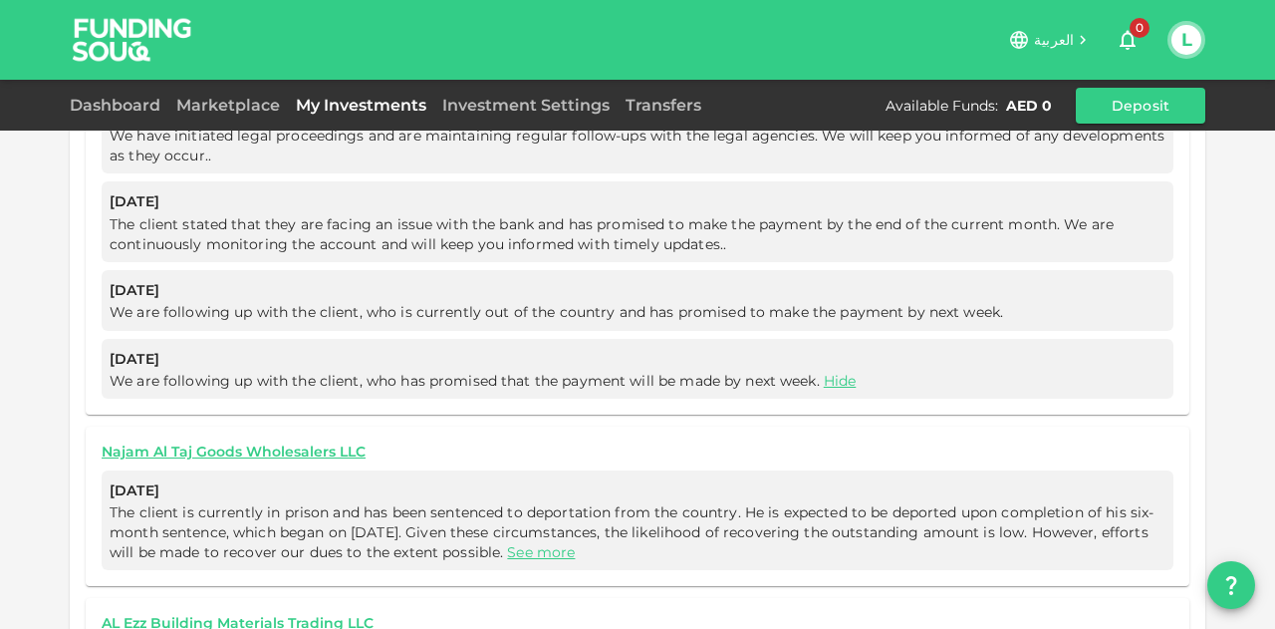
scroll to position [2007, 0]
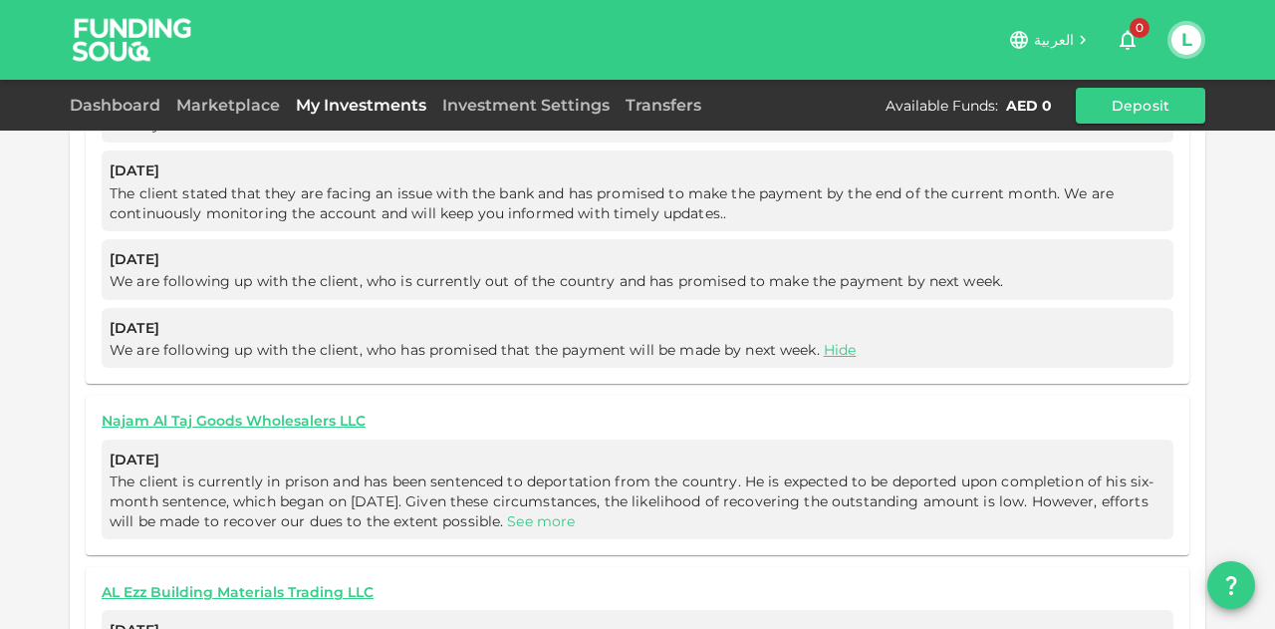
click at [562, 512] on link "See more" at bounding box center [541, 521] width 68 height 18
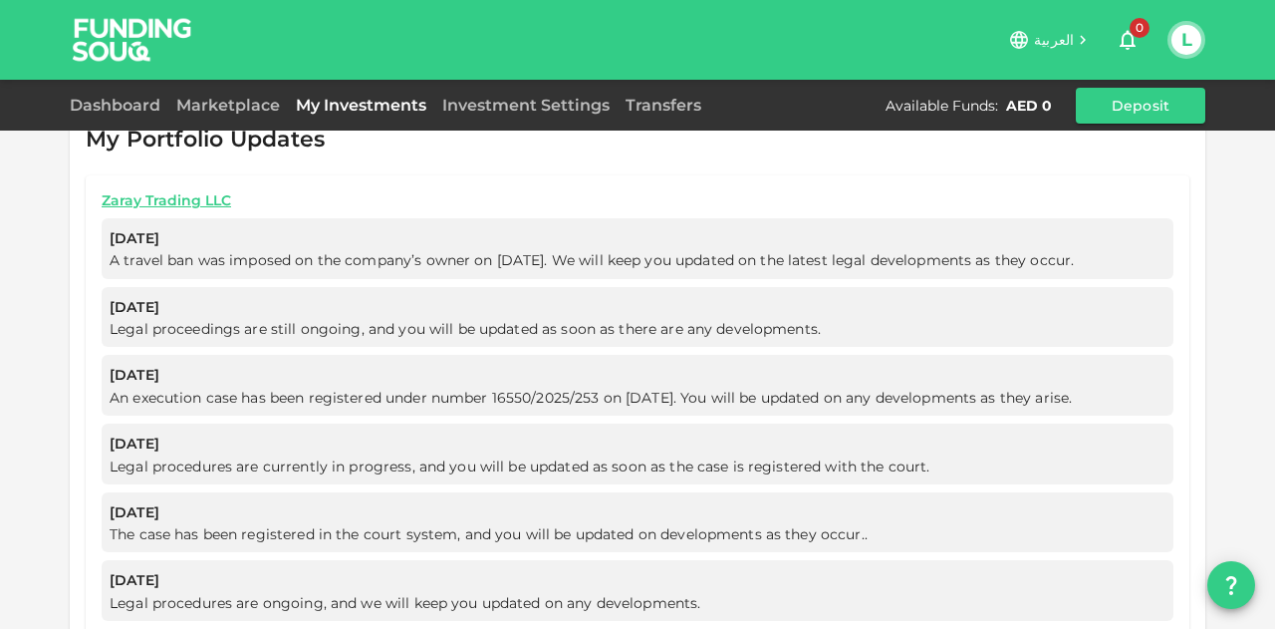
scroll to position [1159, 0]
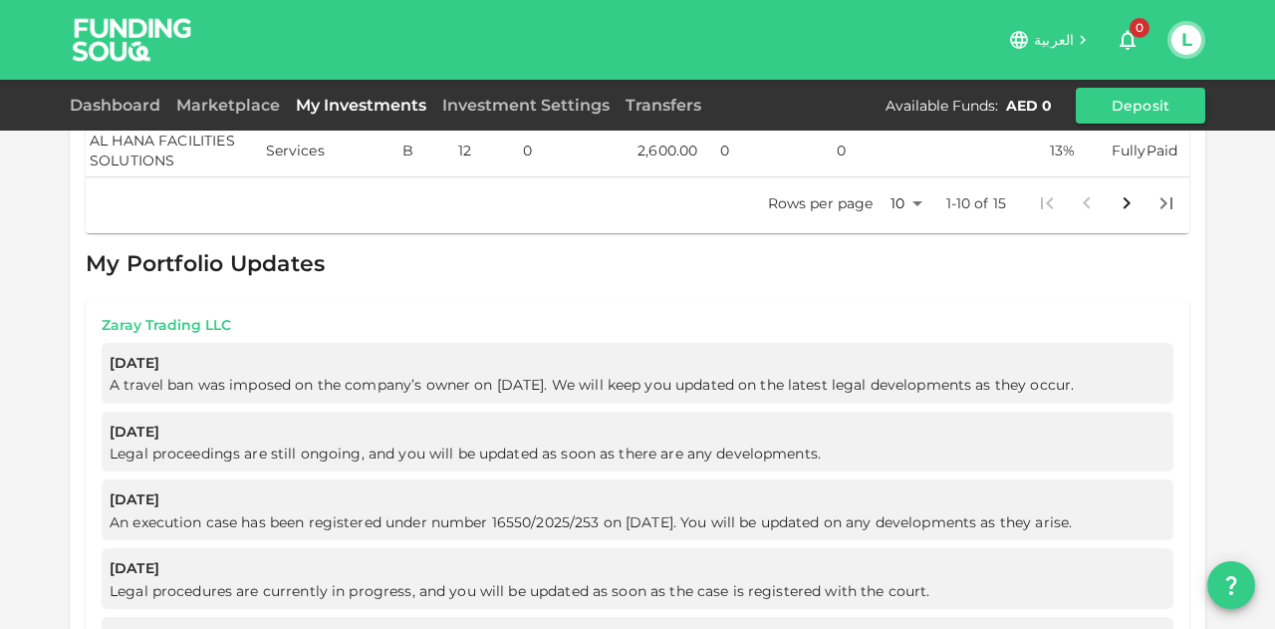
click at [166, 316] on link "Zaray Trading LLC" at bounding box center [638, 325] width 1072 height 19
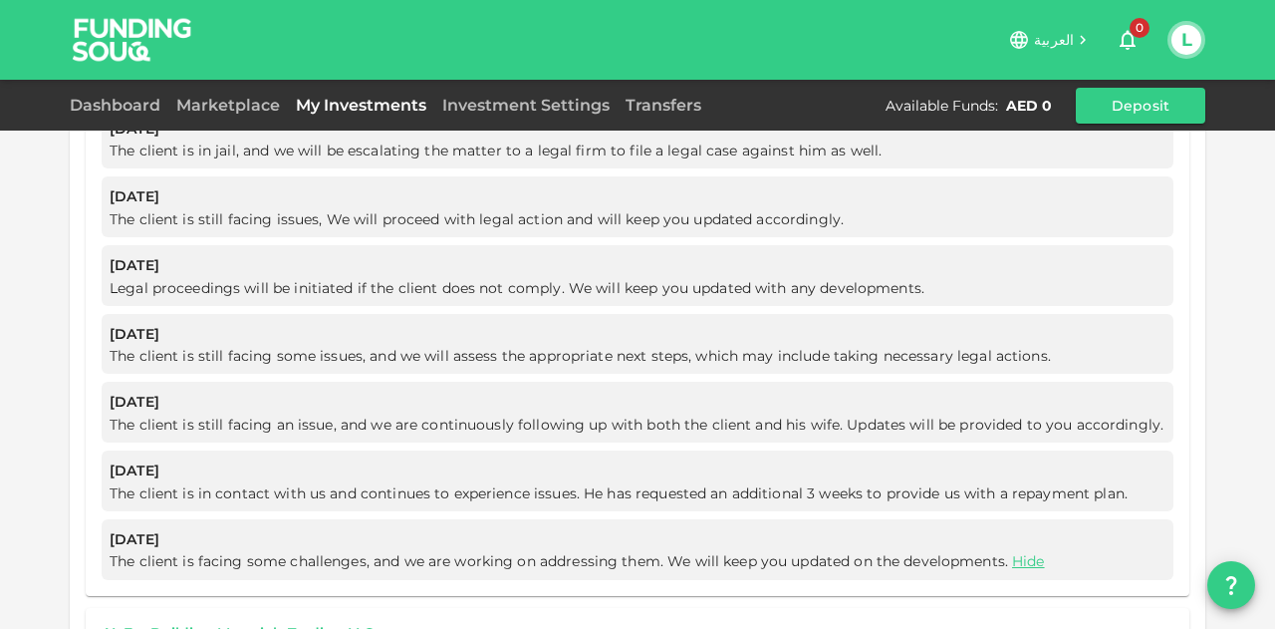
scroll to position [2952, 0]
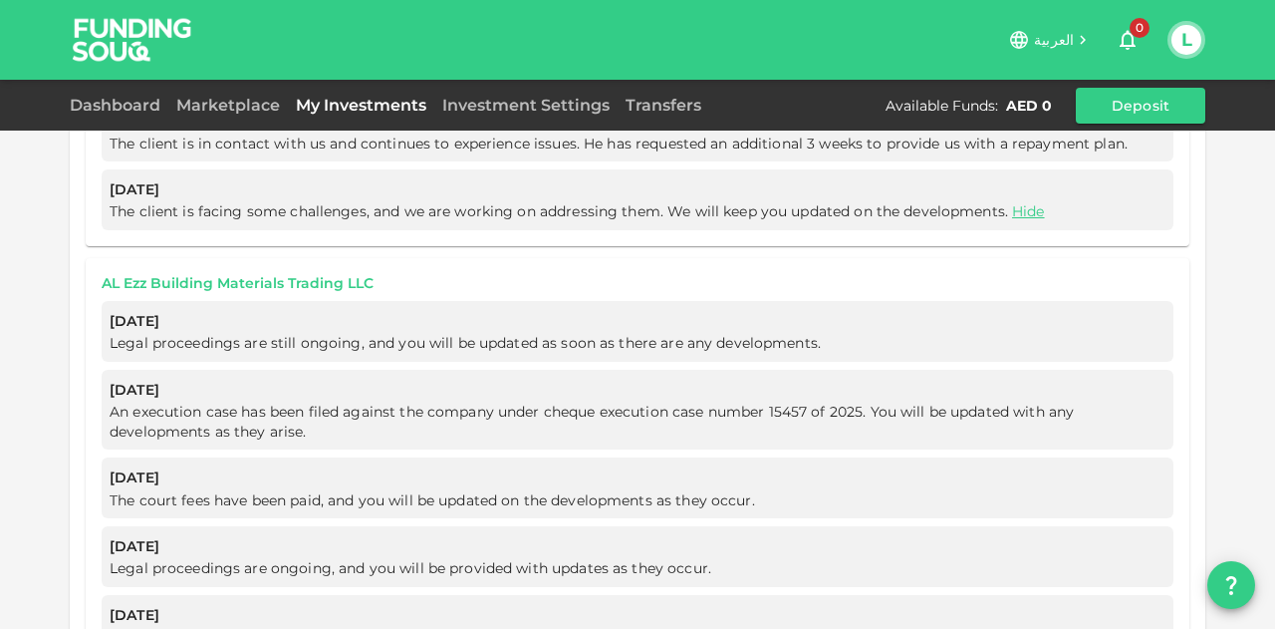
click at [288, 274] on link "AL Ezz Building Materials Trading LLC" at bounding box center [638, 283] width 1072 height 19
click at [102, 104] on link "Dashboard" at bounding box center [119, 105] width 99 height 19
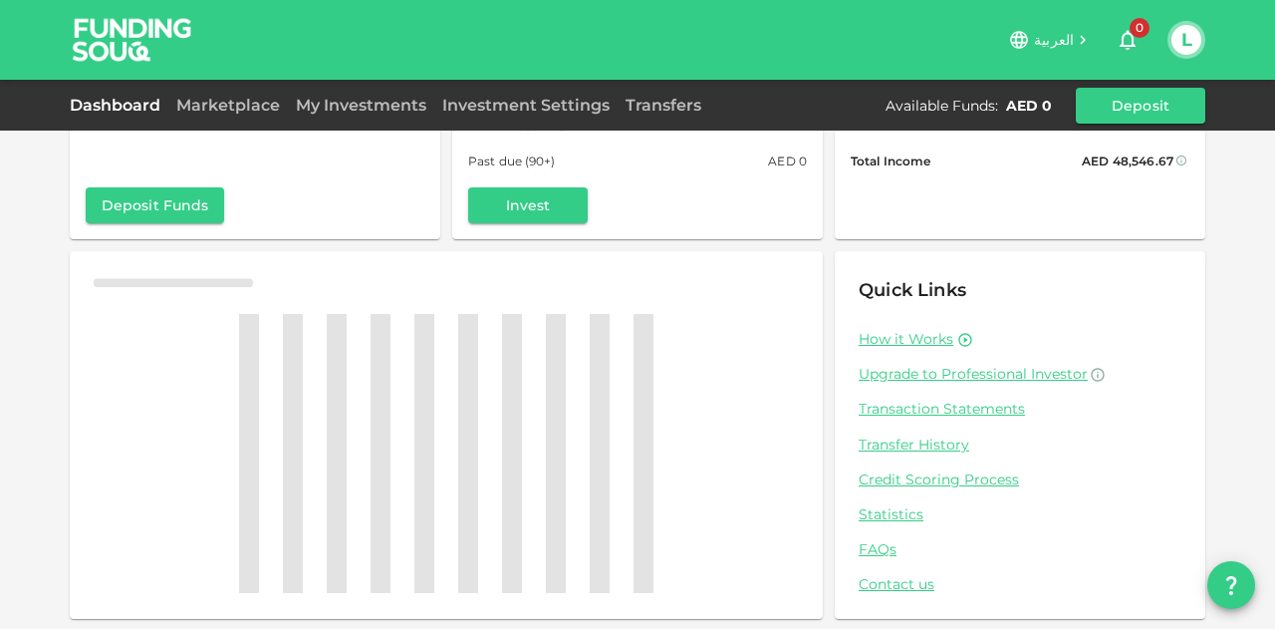
scroll to position [195, 0]
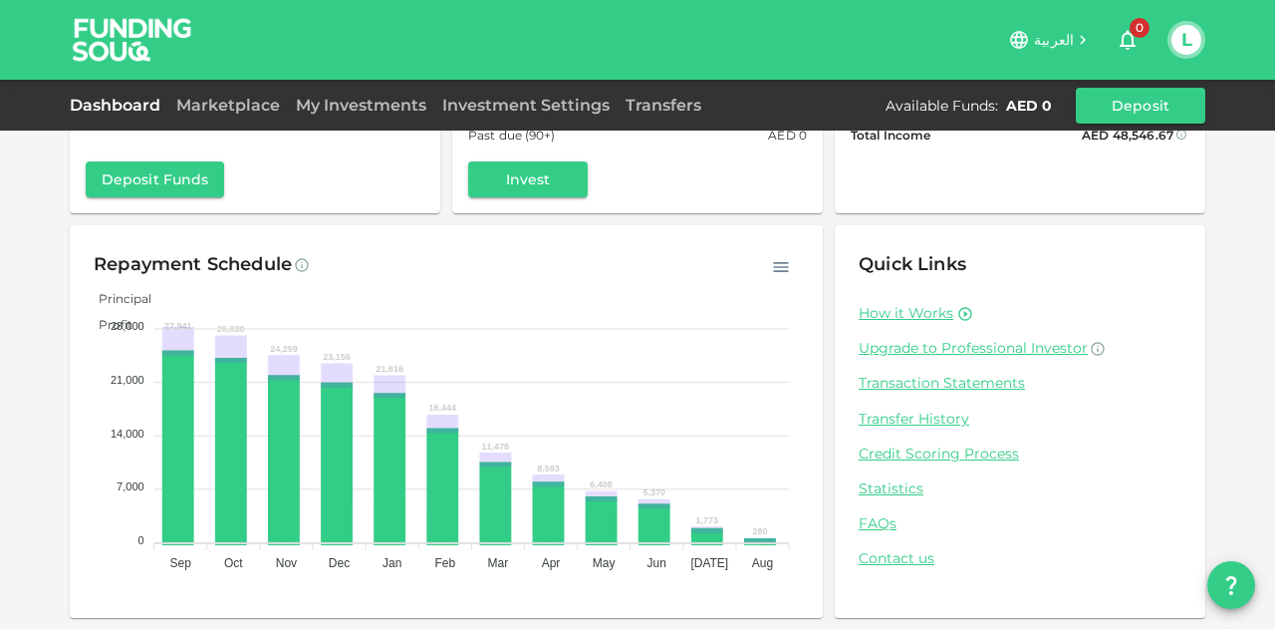
click at [151, 291] on span "Principal" at bounding box center [118, 298] width 68 height 15
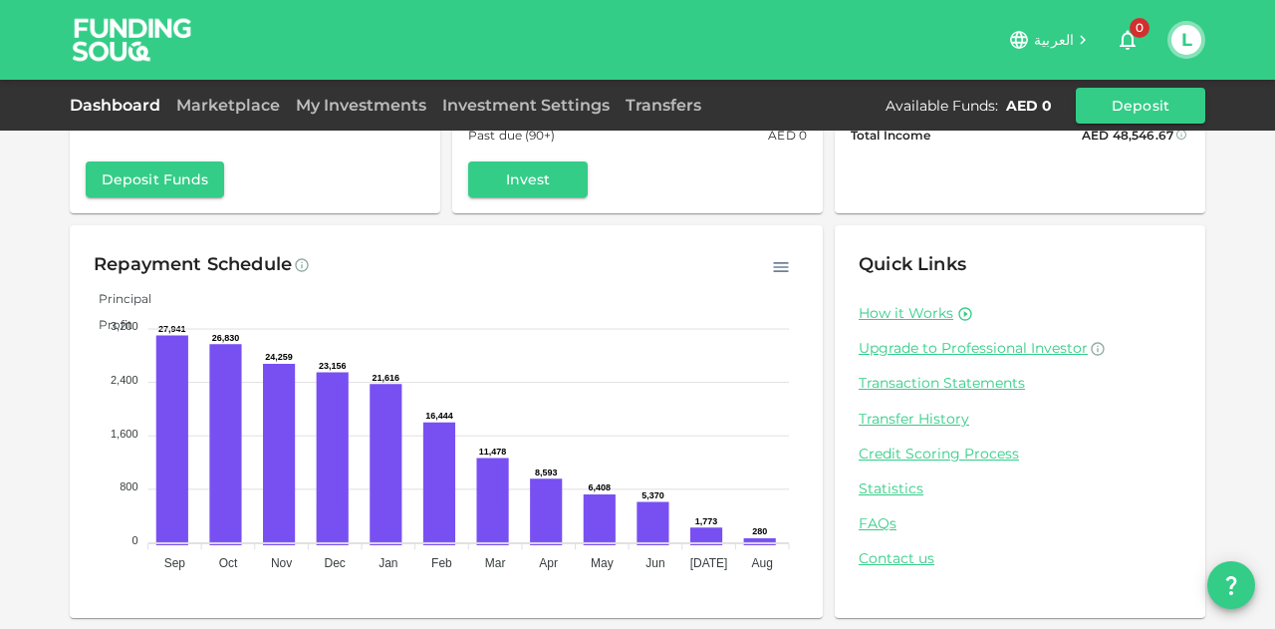
click at [133, 317] on span "Profit" at bounding box center [108, 324] width 49 height 15
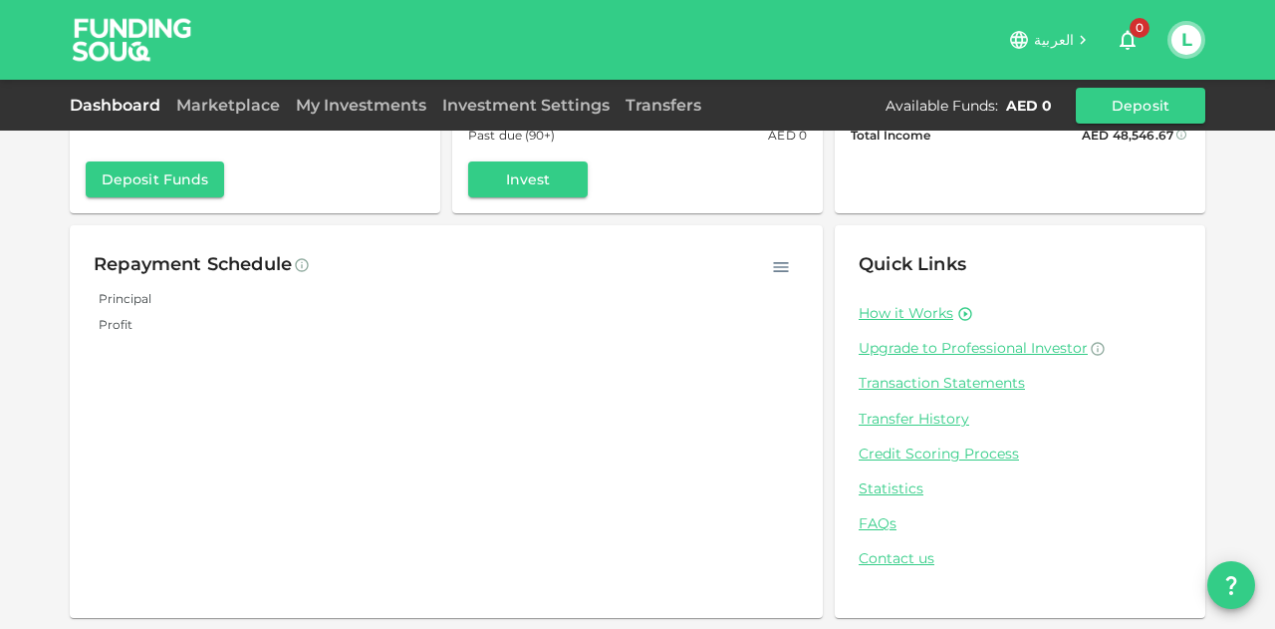
click at [133, 317] on span "Profit" at bounding box center [108, 324] width 49 height 15
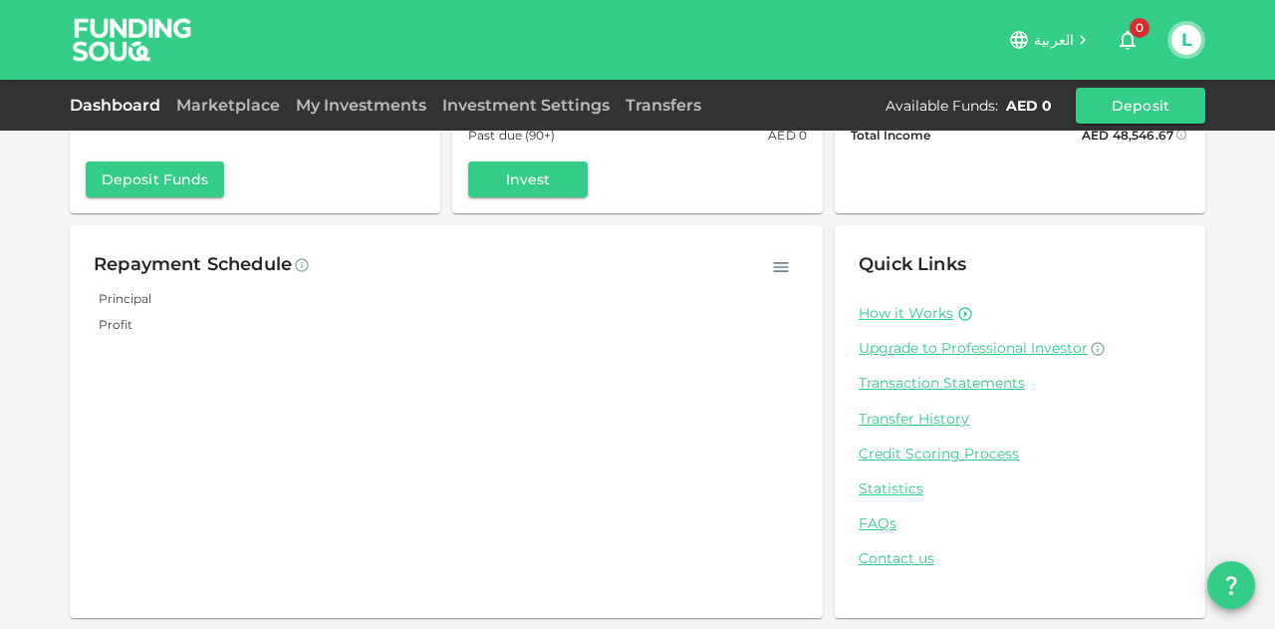
click at [133, 317] on span "Profit" at bounding box center [108, 324] width 49 height 15
click at [151, 292] on span "Principal" at bounding box center [118, 298] width 68 height 15
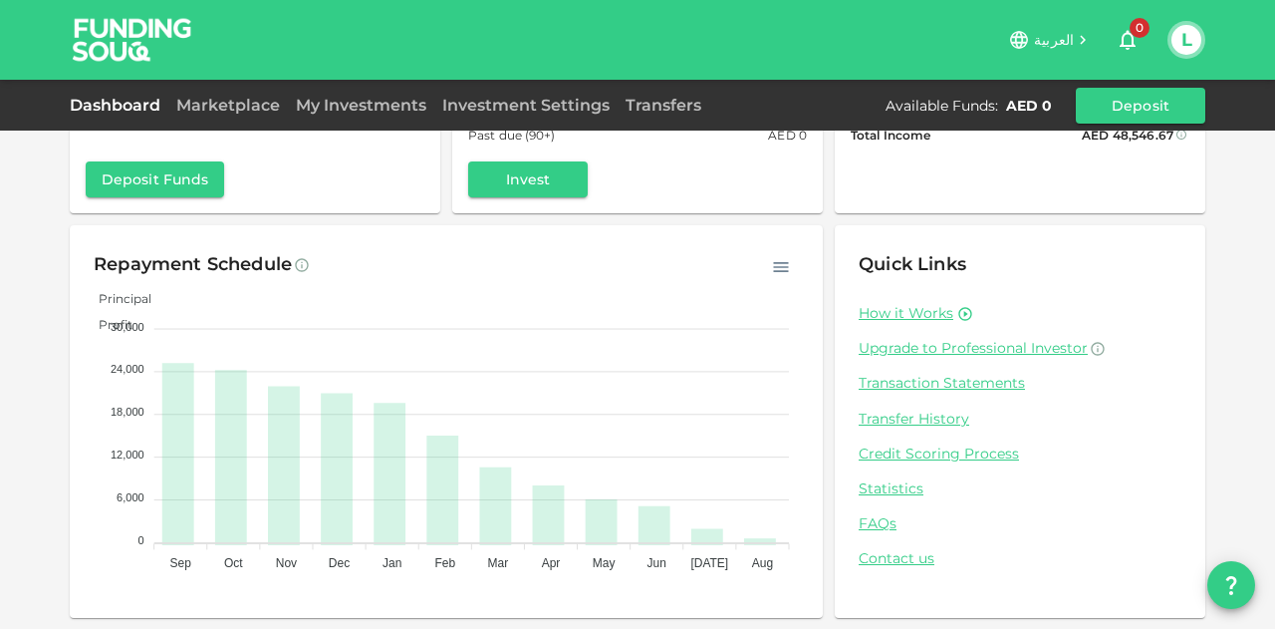
click at [133, 317] on span "Profit" at bounding box center [108, 324] width 49 height 15
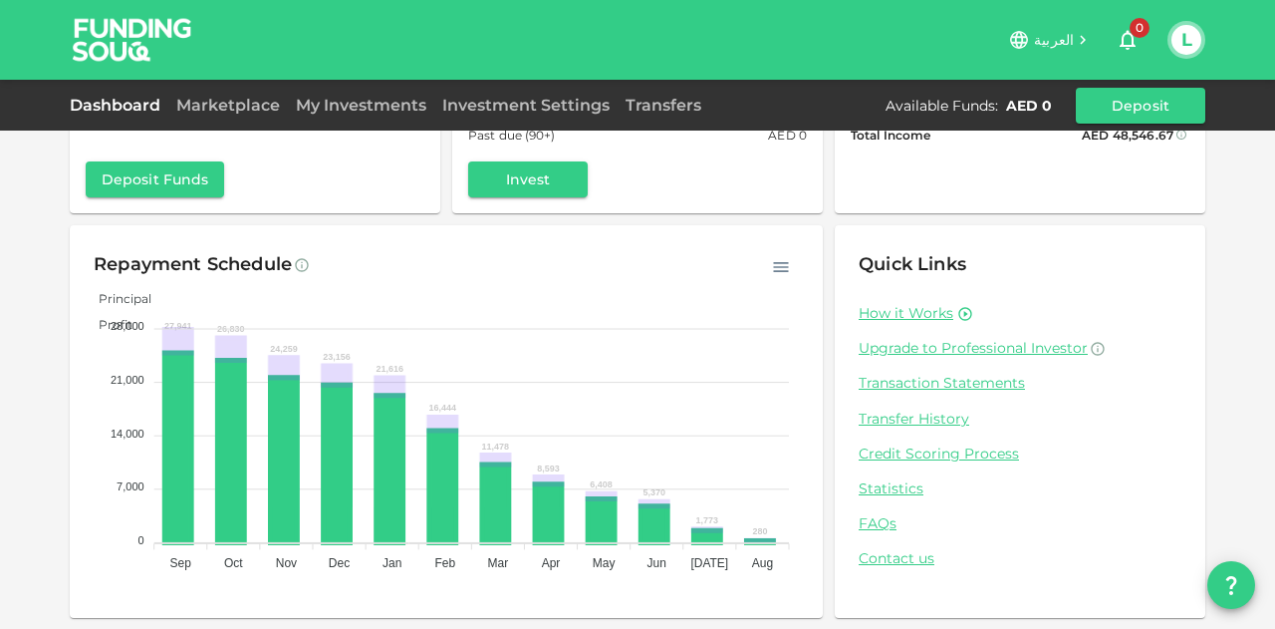
click at [151, 291] on span "Principal" at bounding box center [118, 298] width 68 height 15
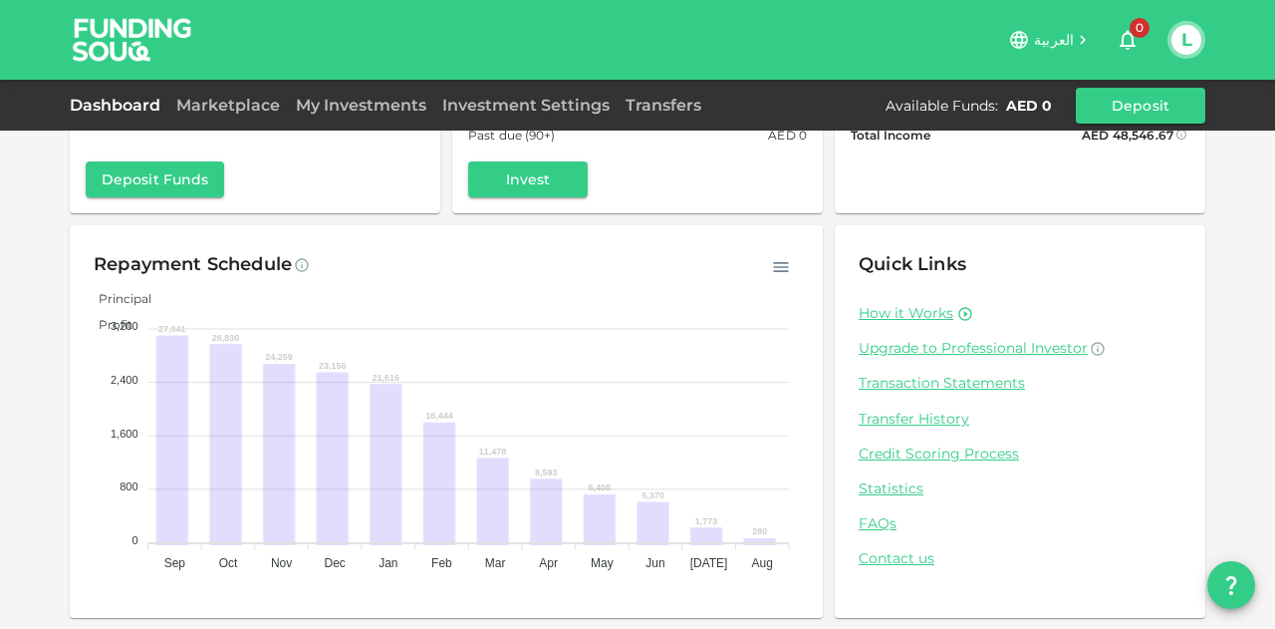
click at [151, 291] on span "Principal" at bounding box center [118, 298] width 68 height 15
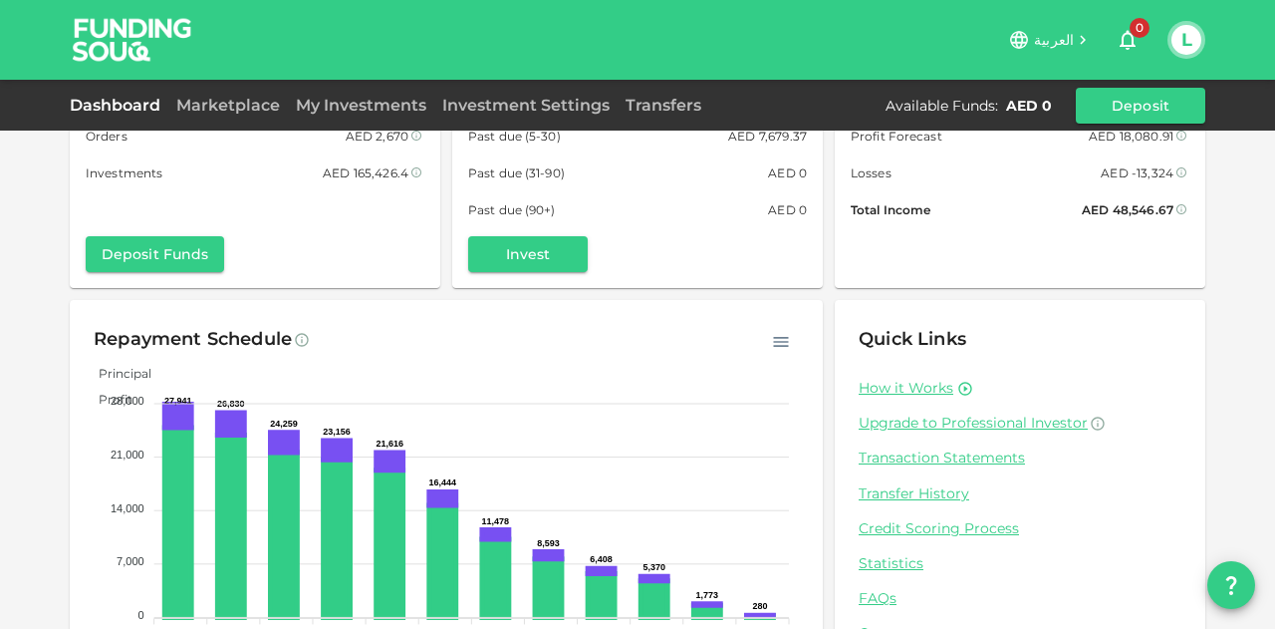
scroll to position [0, 0]
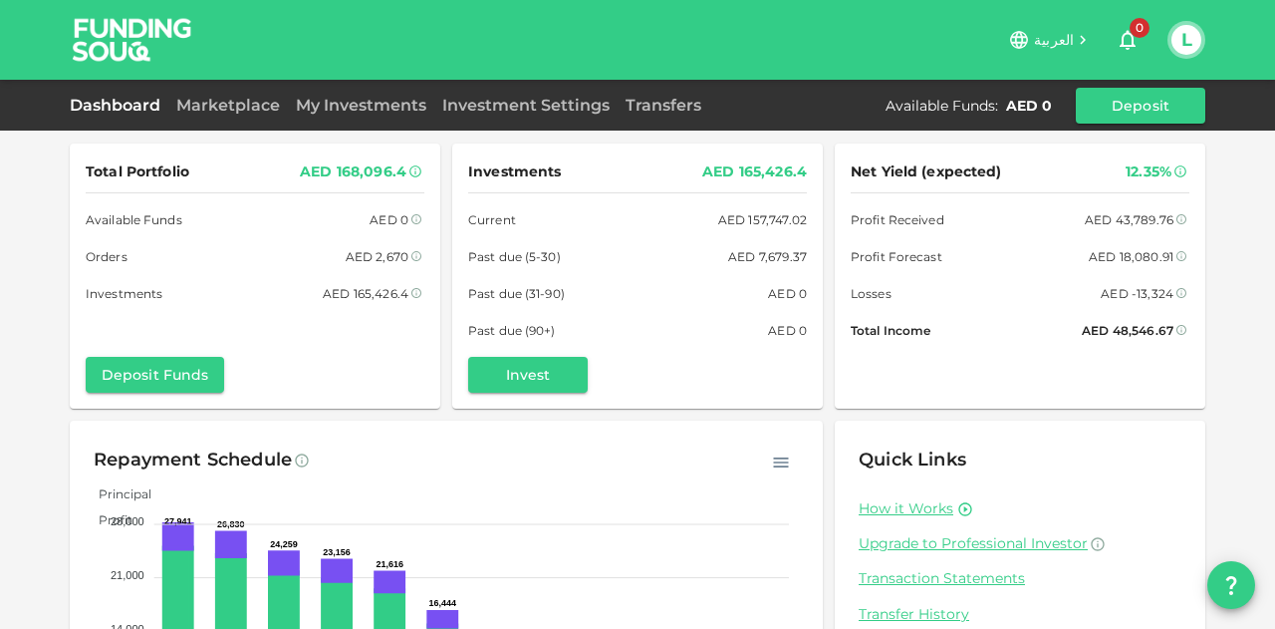
click at [134, 109] on link "Dashboard" at bounding box center [119, 105] width 99 height 19
click at [207, 103] on link "Marketplace" at bounding box center [228, 105] width 120 height 19
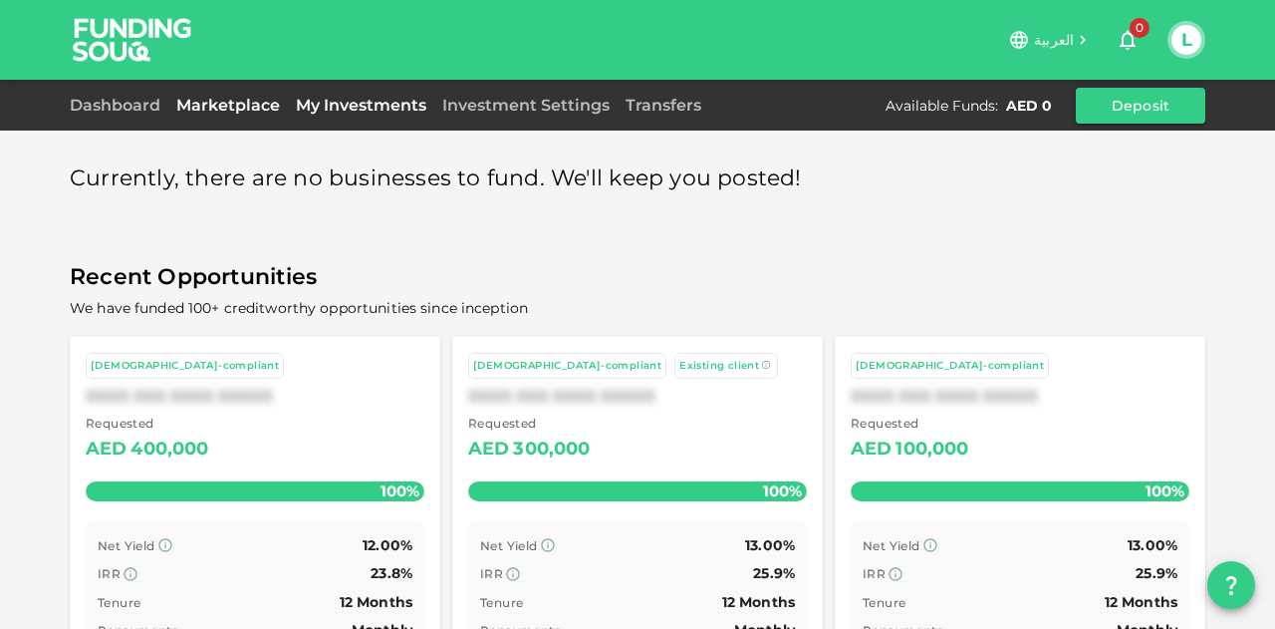
click at [307, 99] on link "My Investments" at bounding box center [361, 105] width 146 height 19
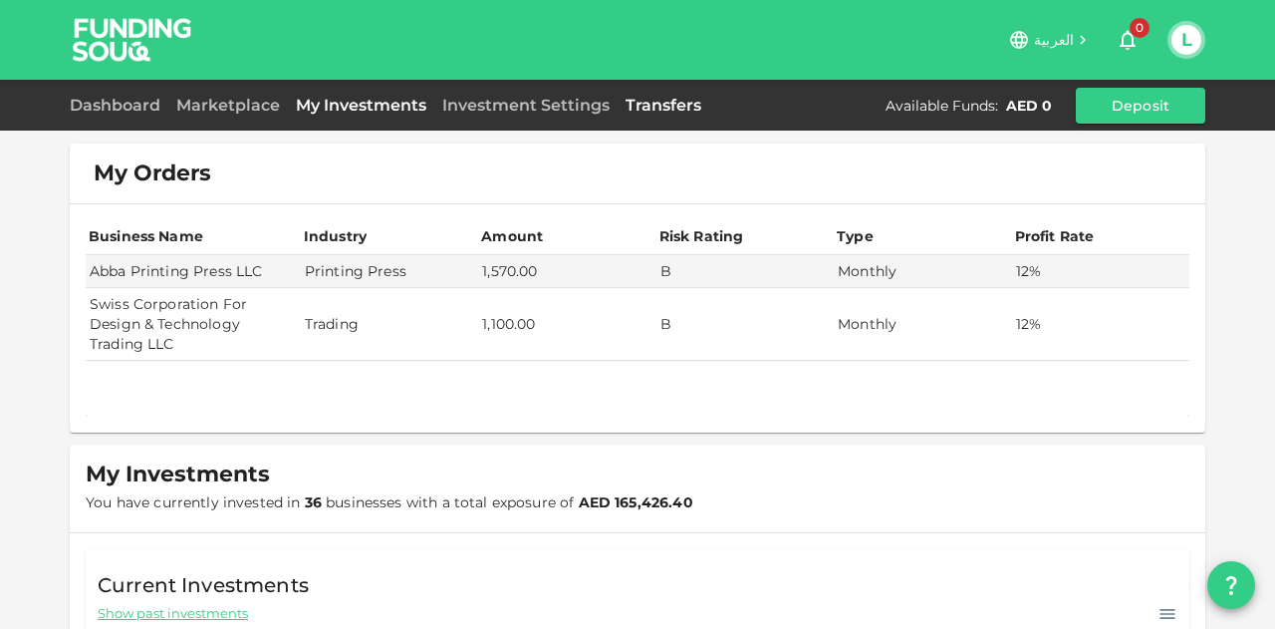
click at [673, 97] on link "Transfers" at bounding box center [664, 105] width 92 height 19
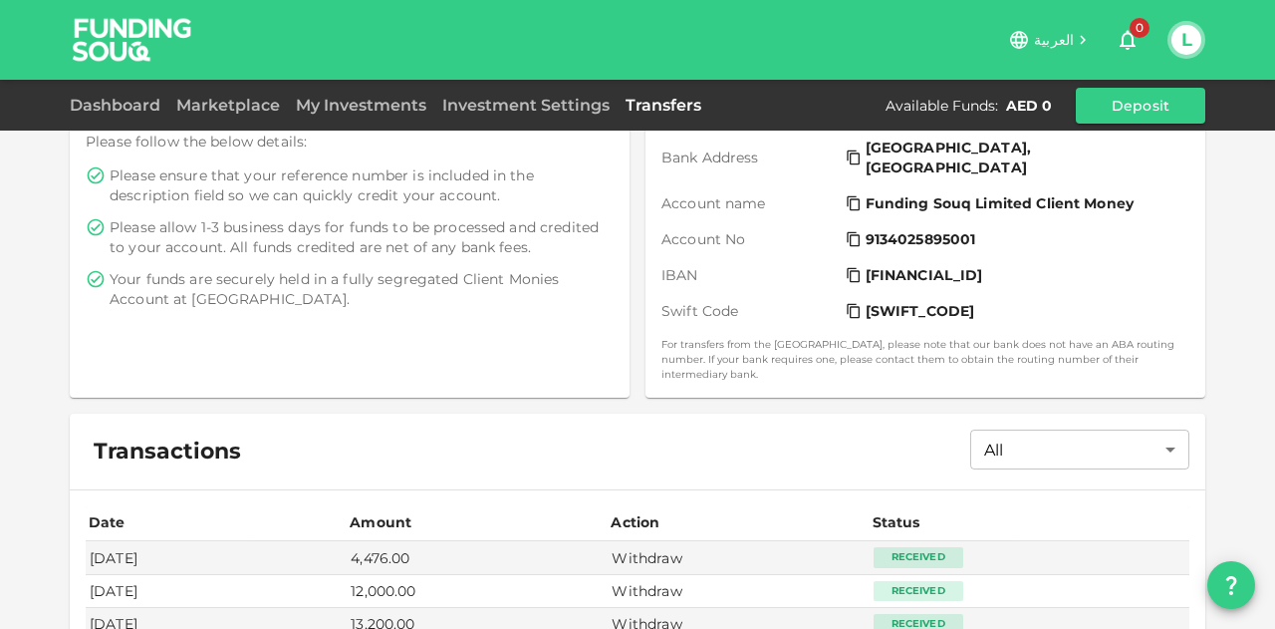
scroll to position [590, 0]
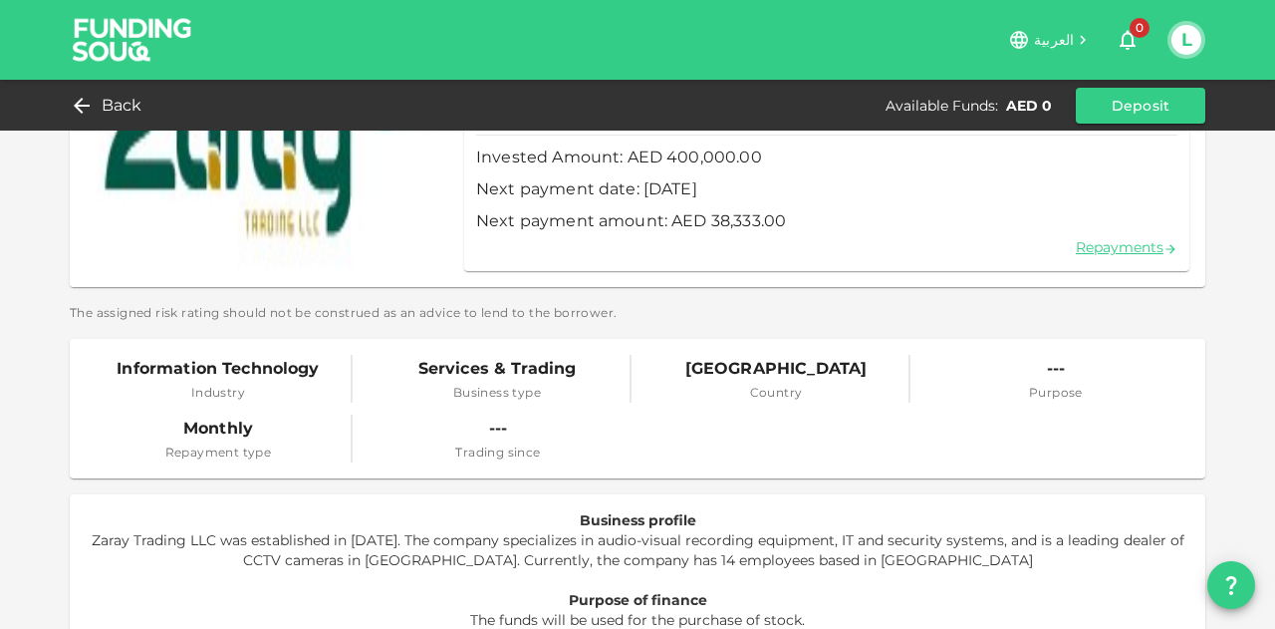
scroll to position [171, 0]
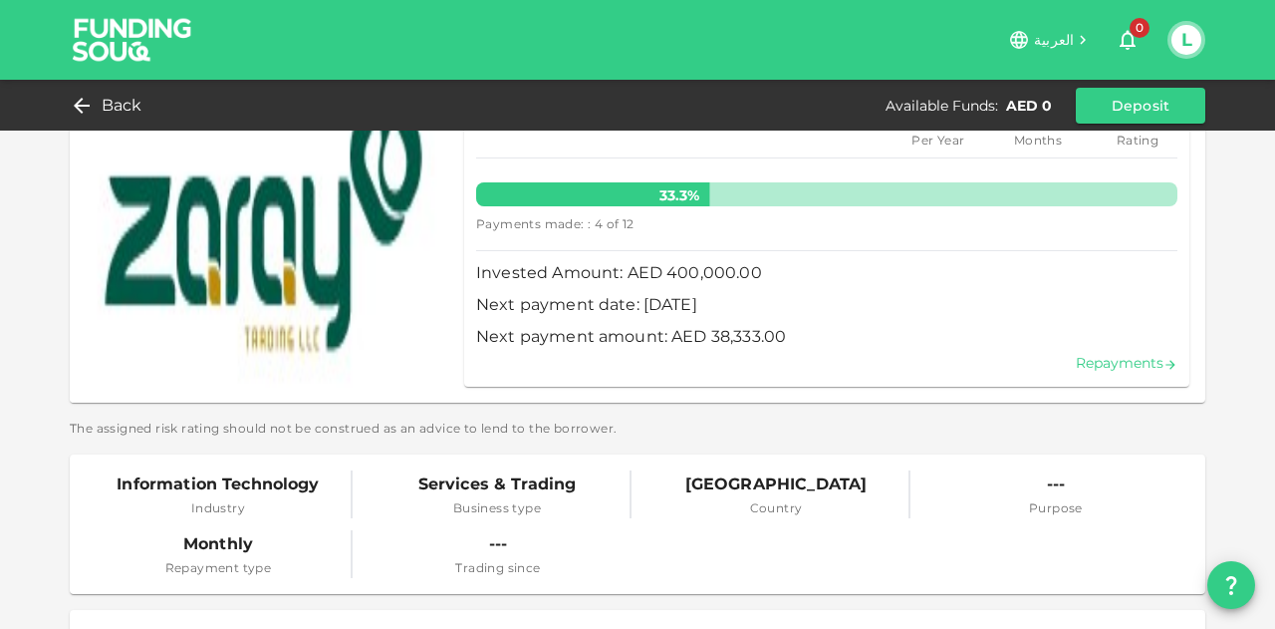
click at [1110, 365] on link "Repayments" at bounding box center [1127, 363] width 102 height 18
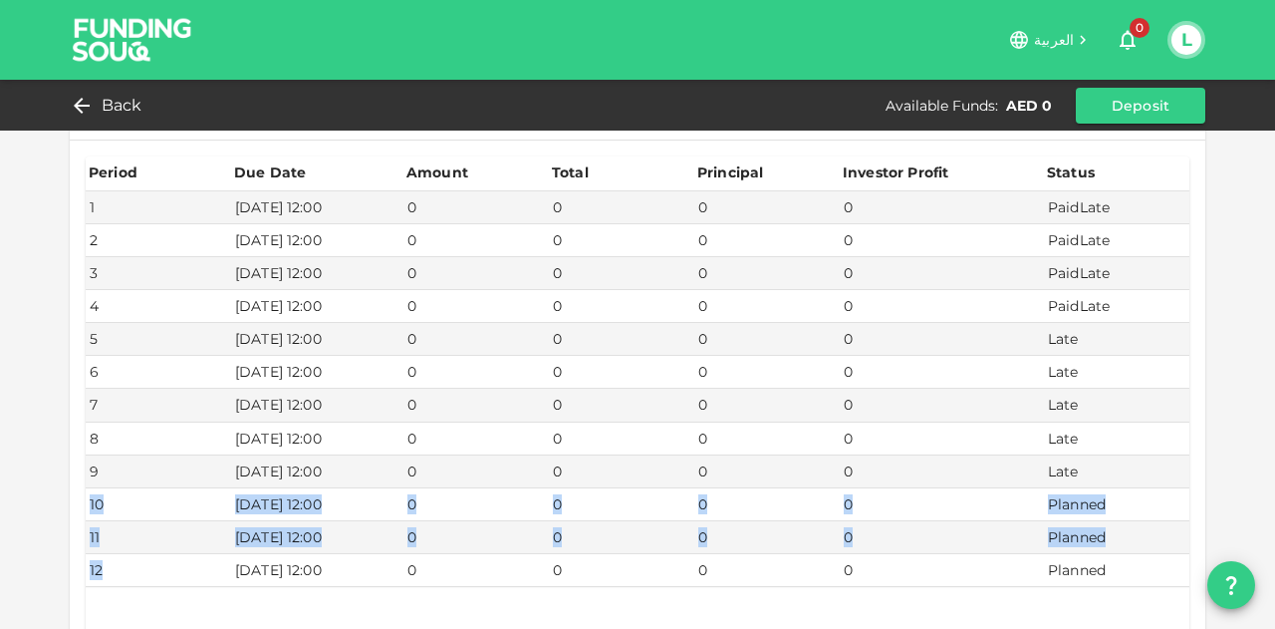
drag, startPoint x: 1090, startPoint y: 473, endPoint x: 222, endPoint y: 563, distance: 872.4
click at [222, 563] on tbody "1 [DATE] 12:00 0 0 0 0 PaidLate 2 [DATE] 12:00 0 0 0 0 PaidLate 3 [DATE] 12:00 …" at bounding box center [638, 388] width 1104 height 395
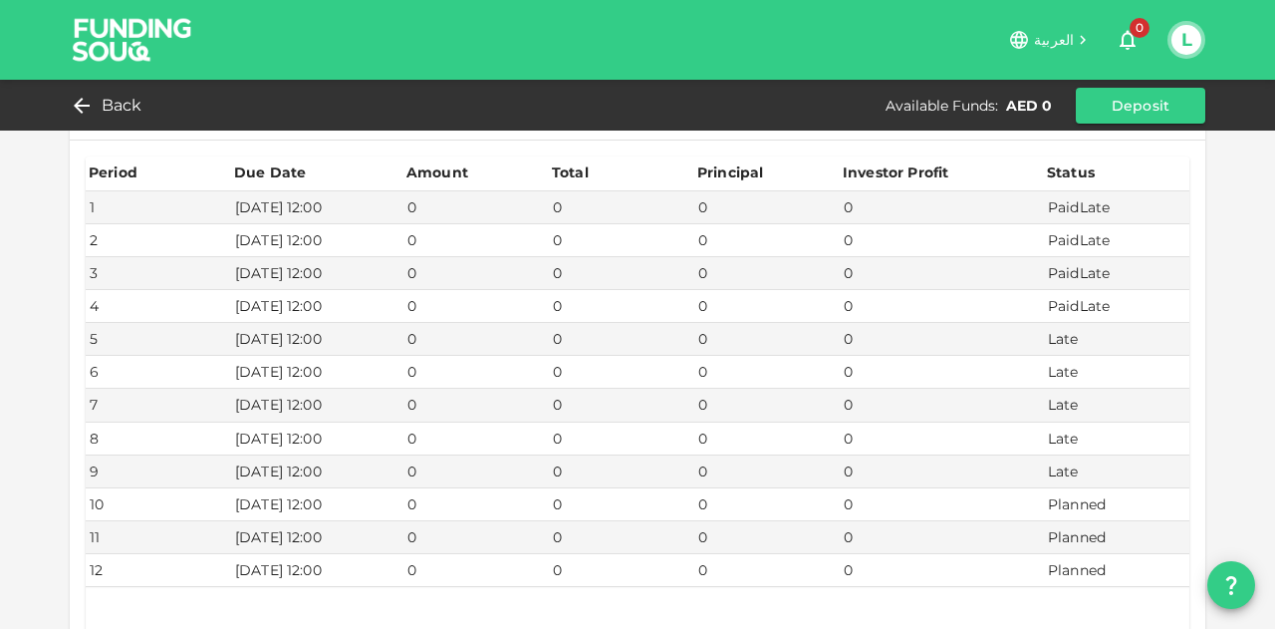
click at [377, 558] on td "[DATE] 12:00" at bounding box center [317, 570] width 172 height 33
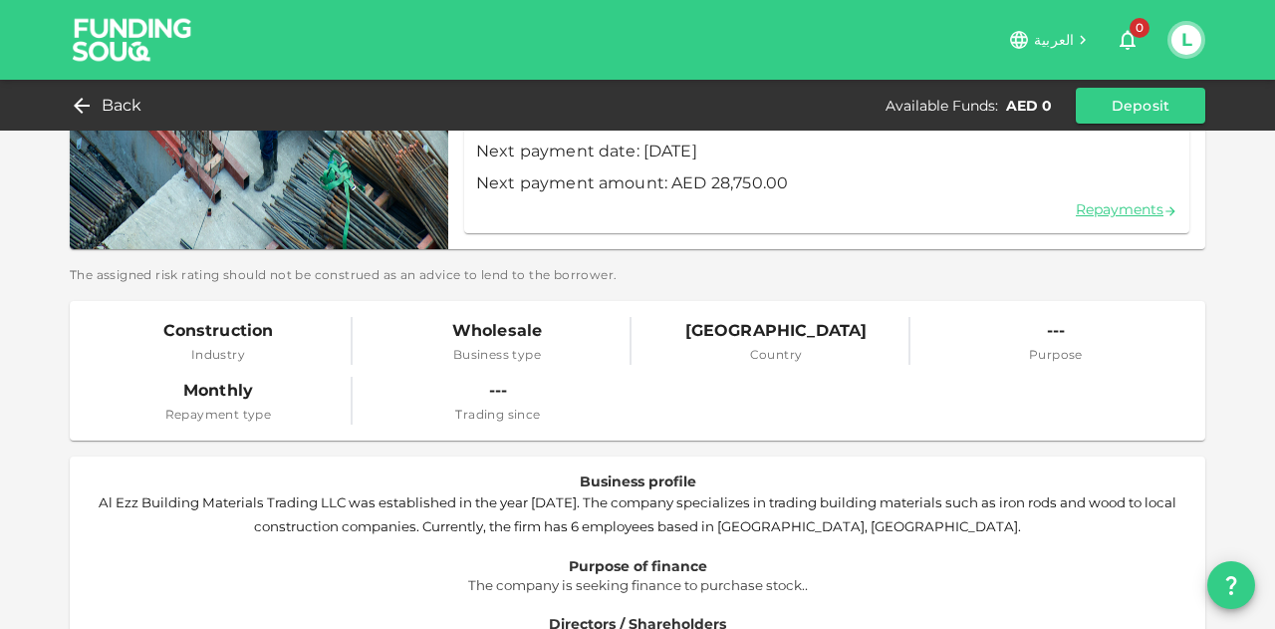
scroll to position [74, 0]
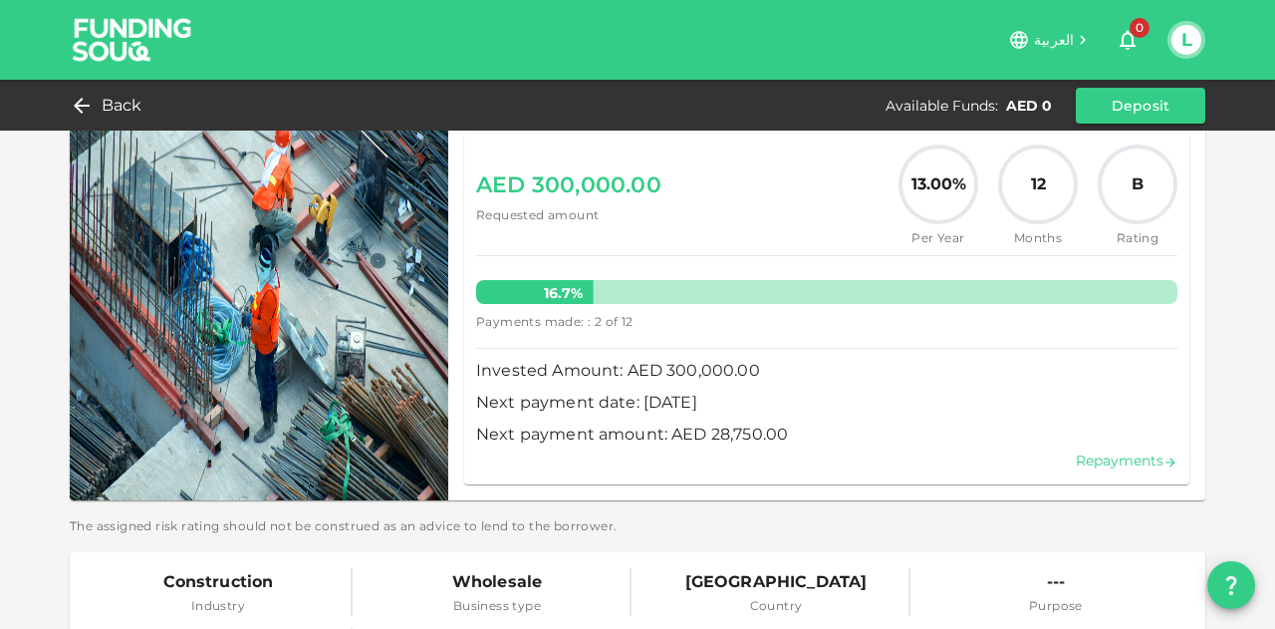
click at [1124, 464] on link "Repayments" at bounding box center [1127, 460] width 102 height 18
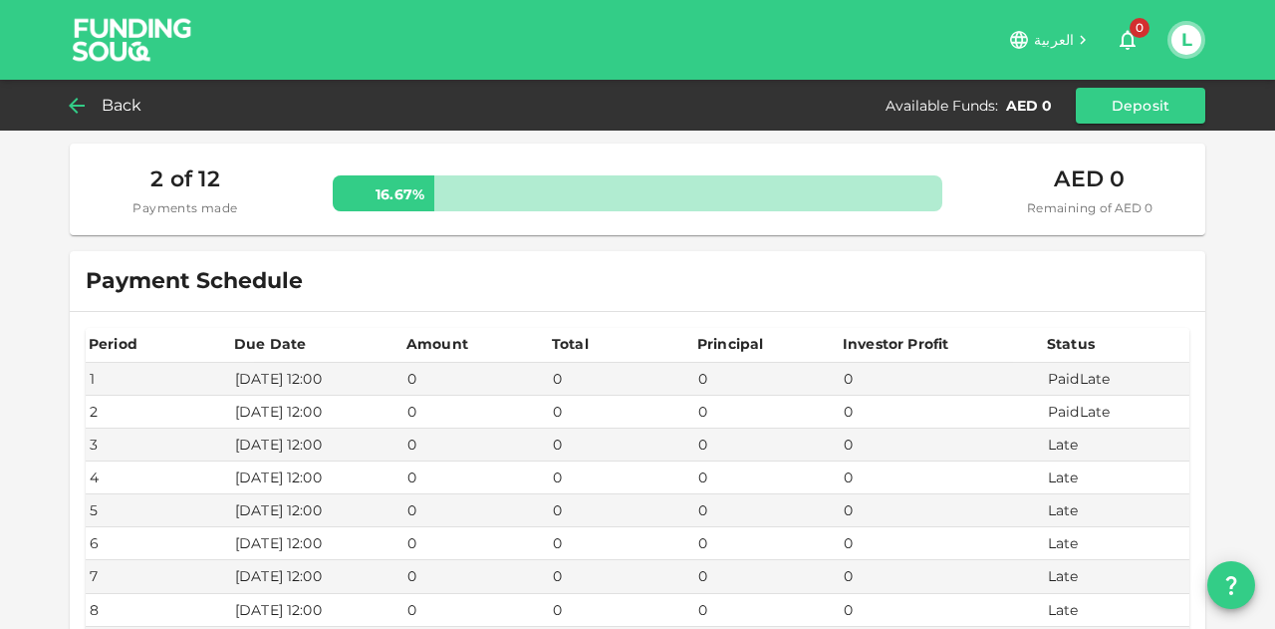
click at [100, 101] on div "Back" at bounding box center [110, 106] width 81 height 28
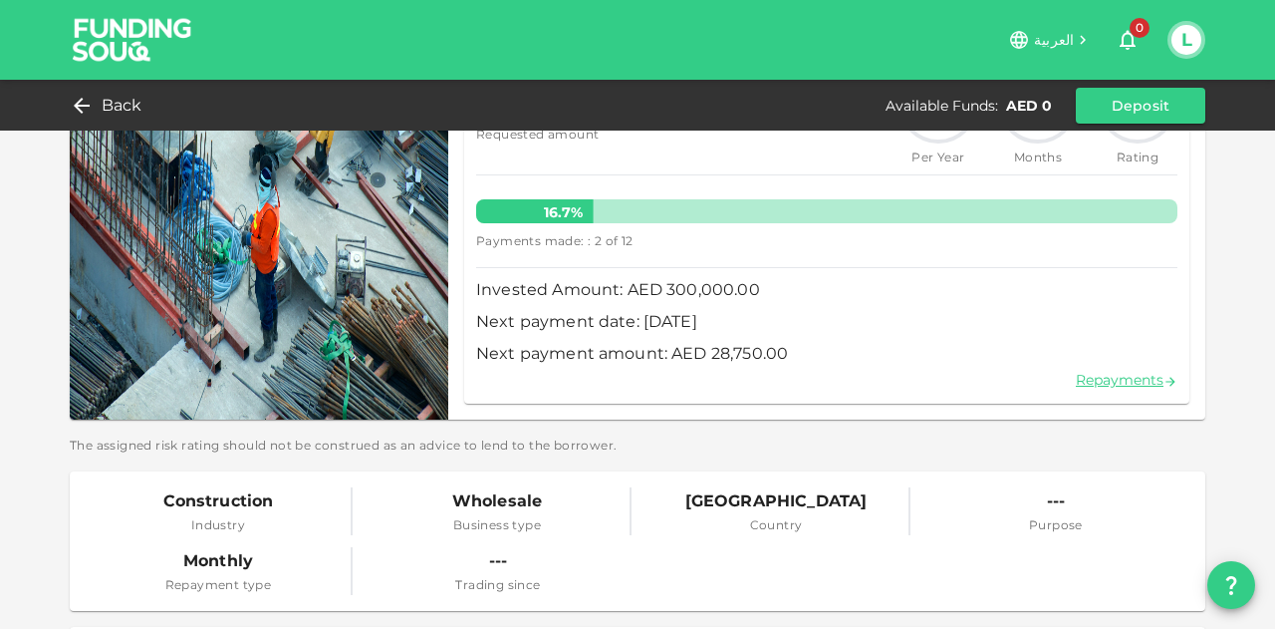
scroll to position [472, 0]
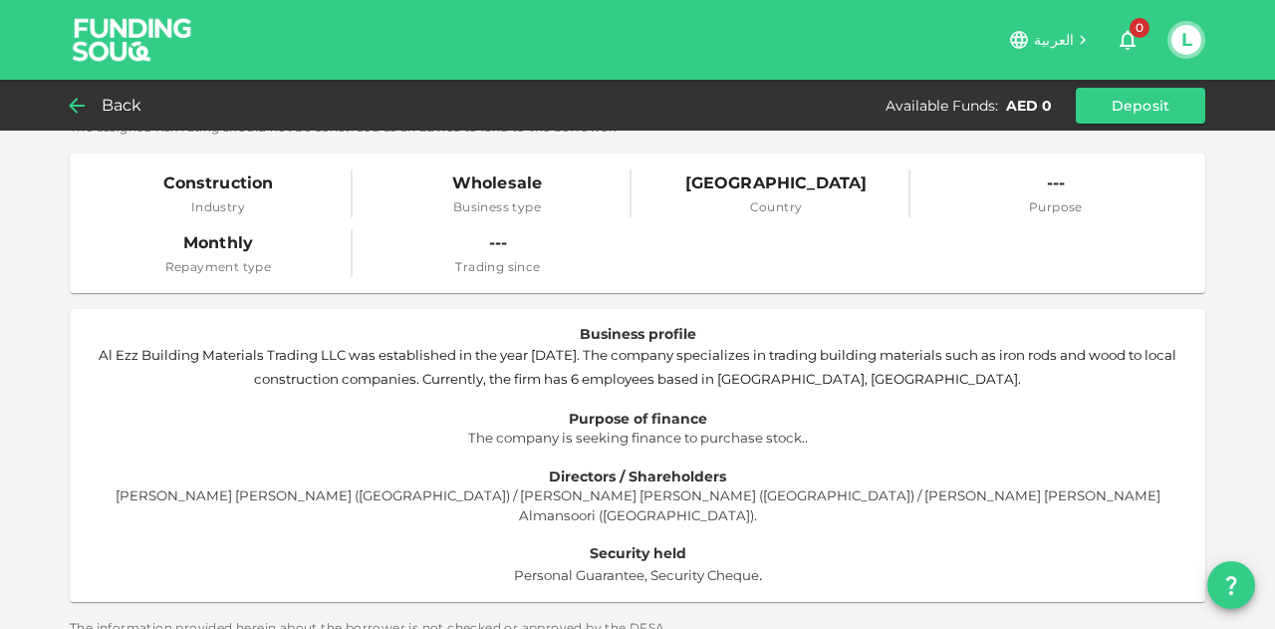
click at [102, 104] on span "Back" at bounding box center [122, 106] width 41 height 28
